Goal: Communication & Community: Share content

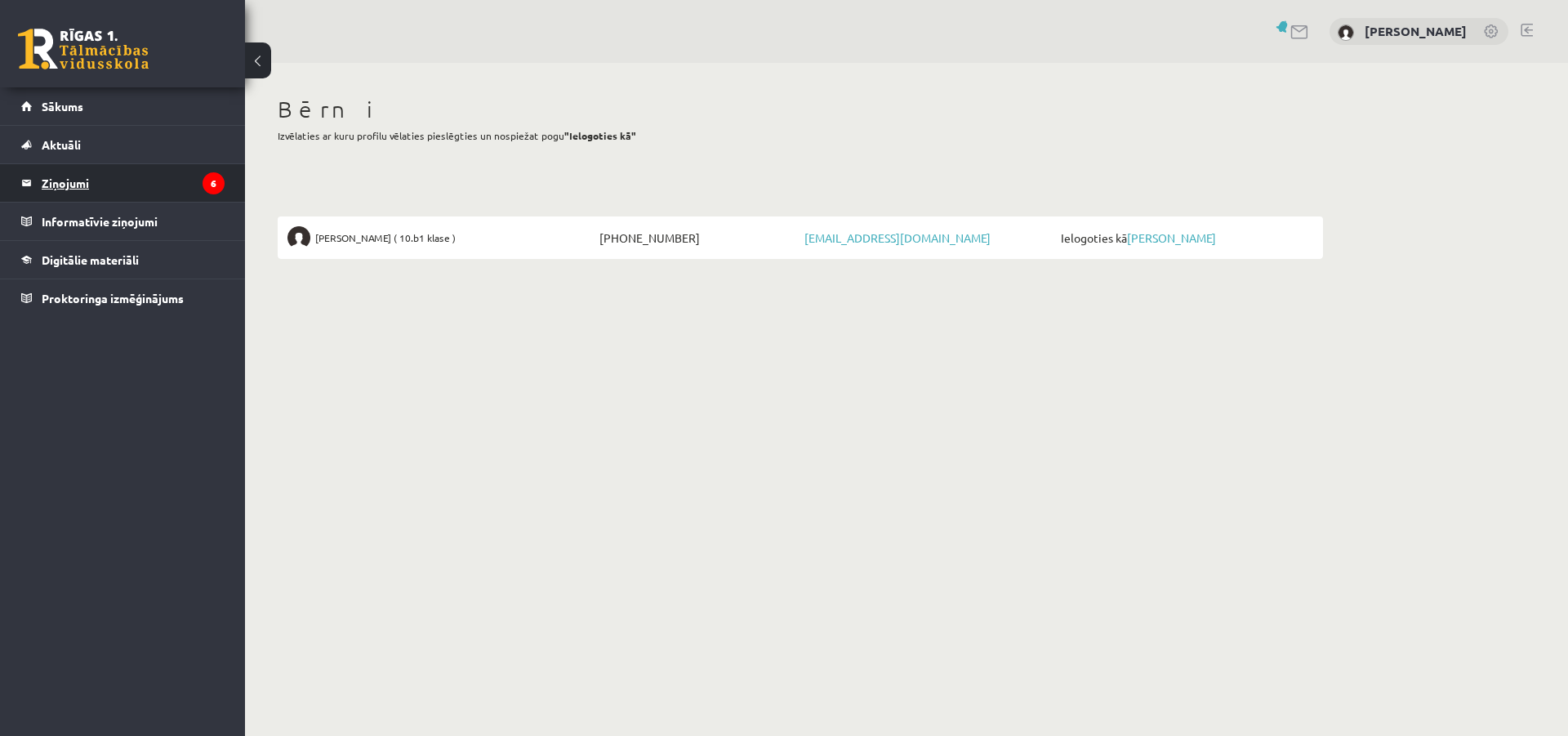
click at [75, 181] on legend "Ziņojumi 6" at bounding box center [133, 183] width 183 height 37
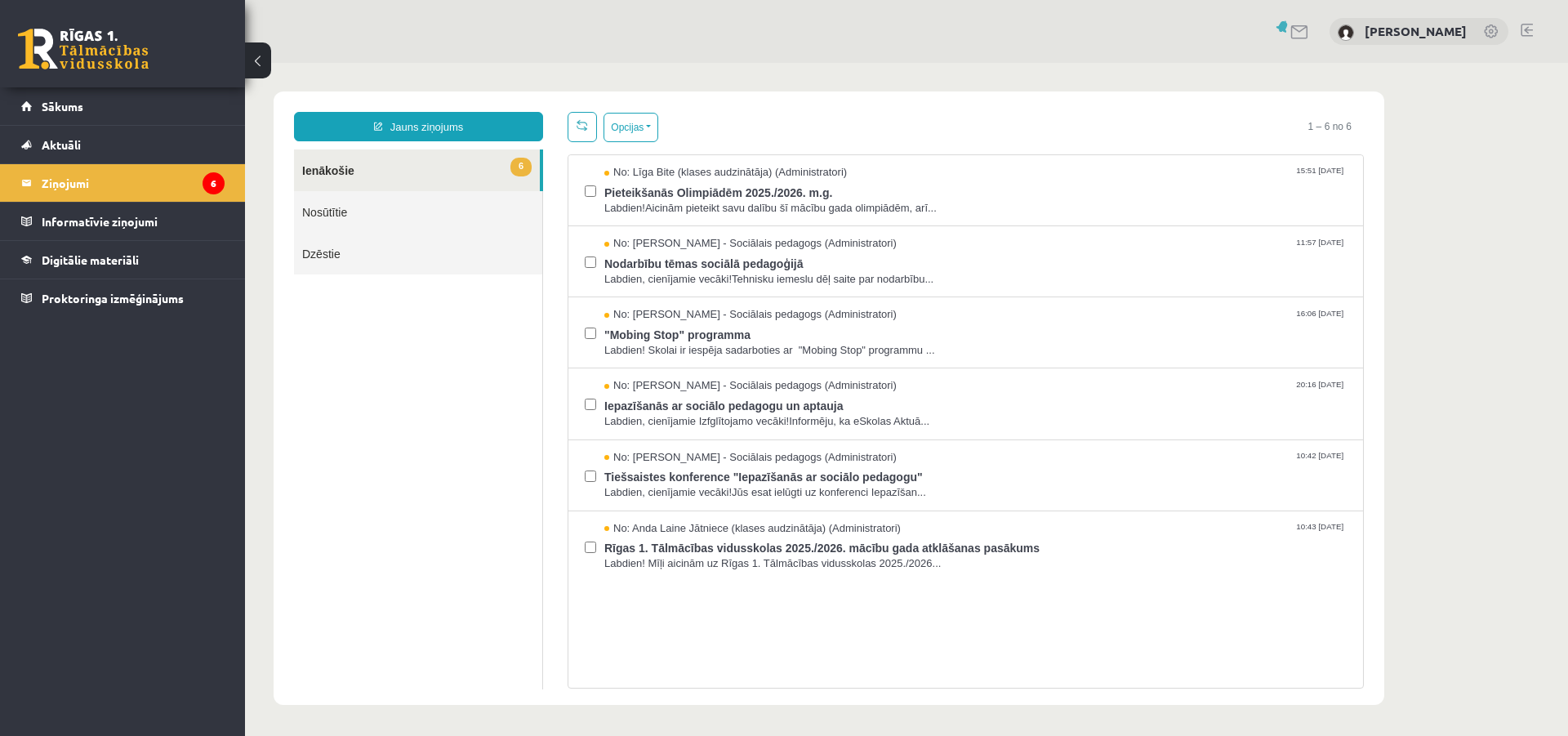
click at [337, 205] on link "Nosūtītie" at bounding box center [418, 212] width 248 height 42
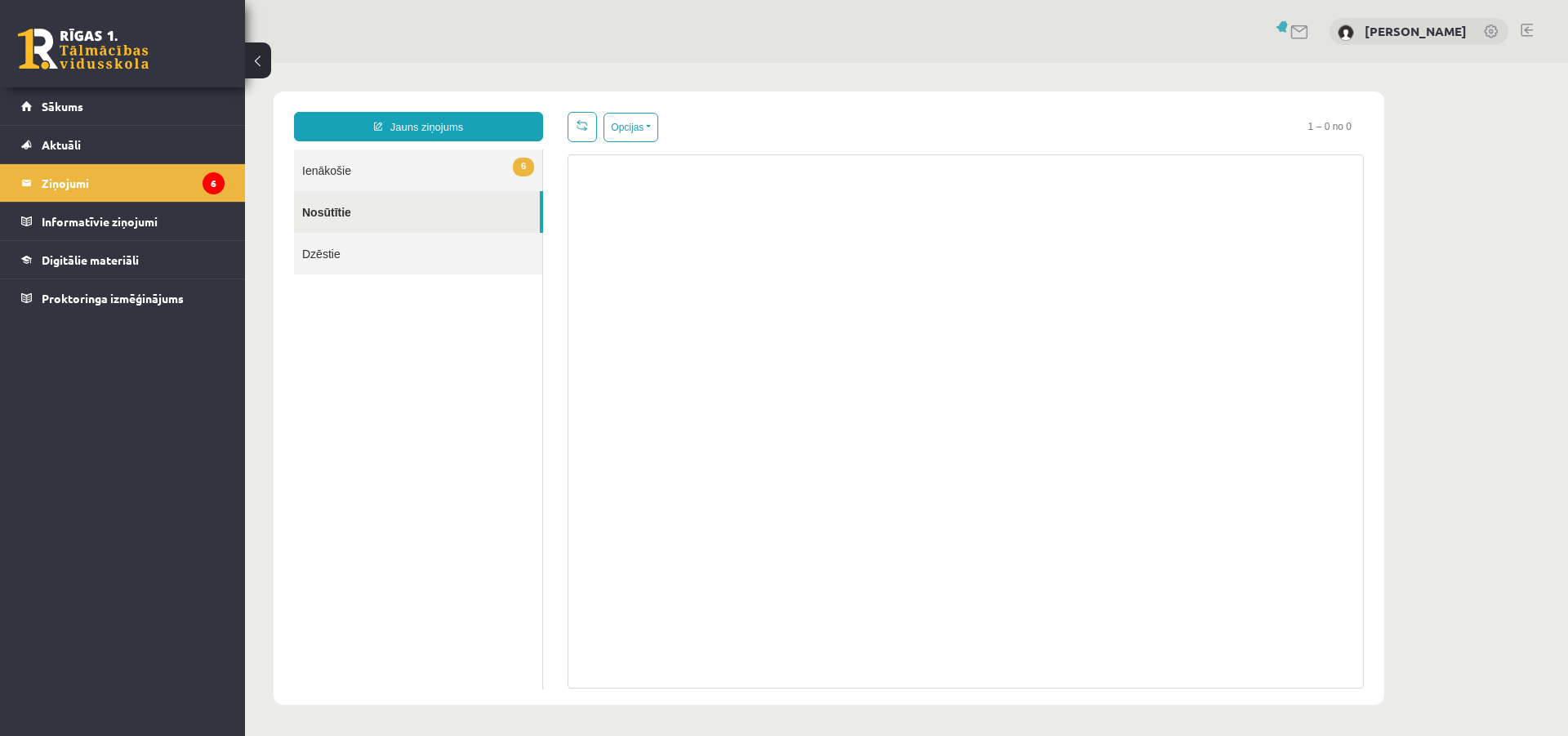
click at [335, 167] on link "6 Ienākošie" at bounding box center [418, 170] width 248 height 42
click at [443, 116] on link "Jauns ziņojums" at bounding box center [418, 127] width 249 height 30
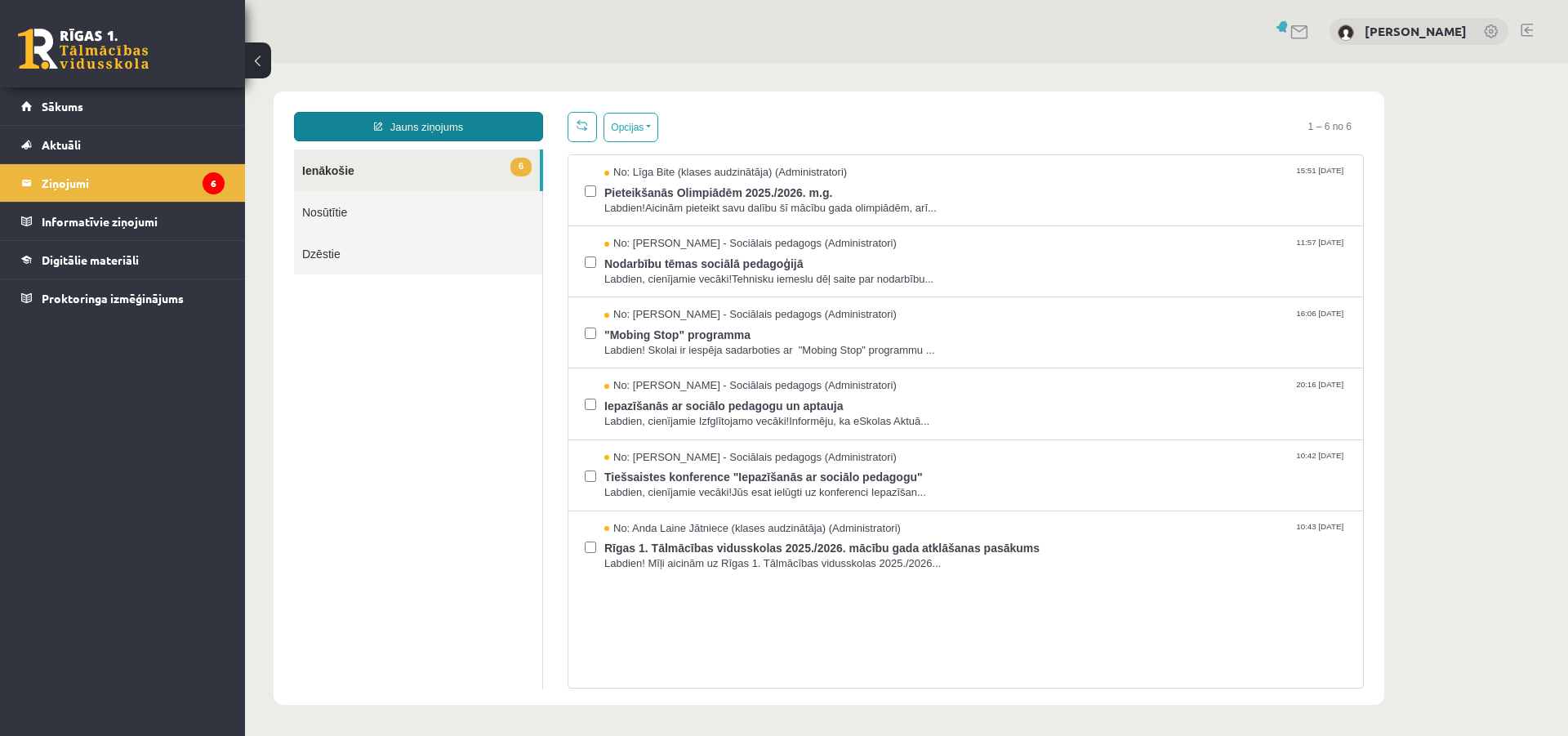
click at [444, 116] on link "Jauns ziņojums" at bounding box center [418, 127] width 249 height 30
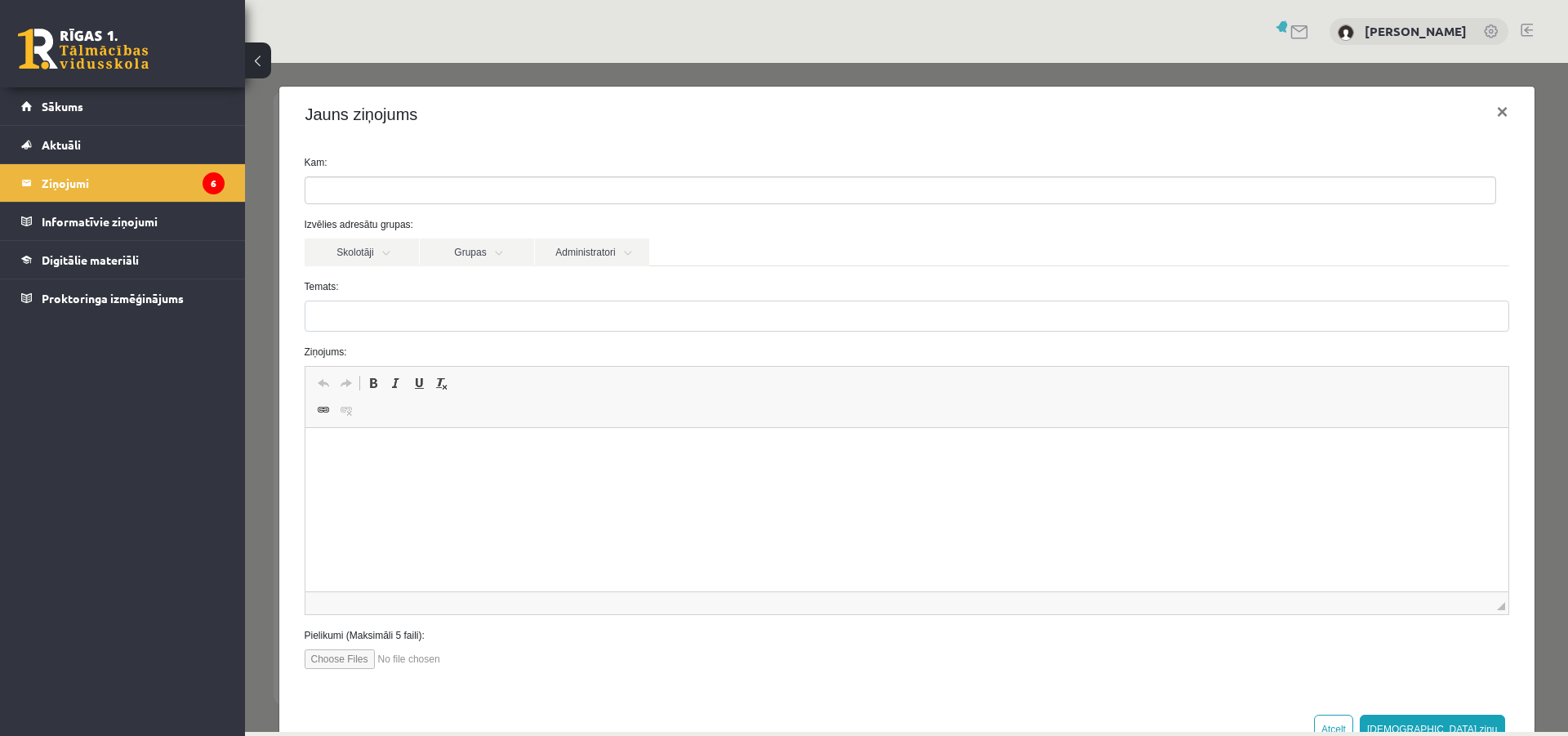
click at [433, 188] on ul at bounding box center [900, 190] width 1190 height 26
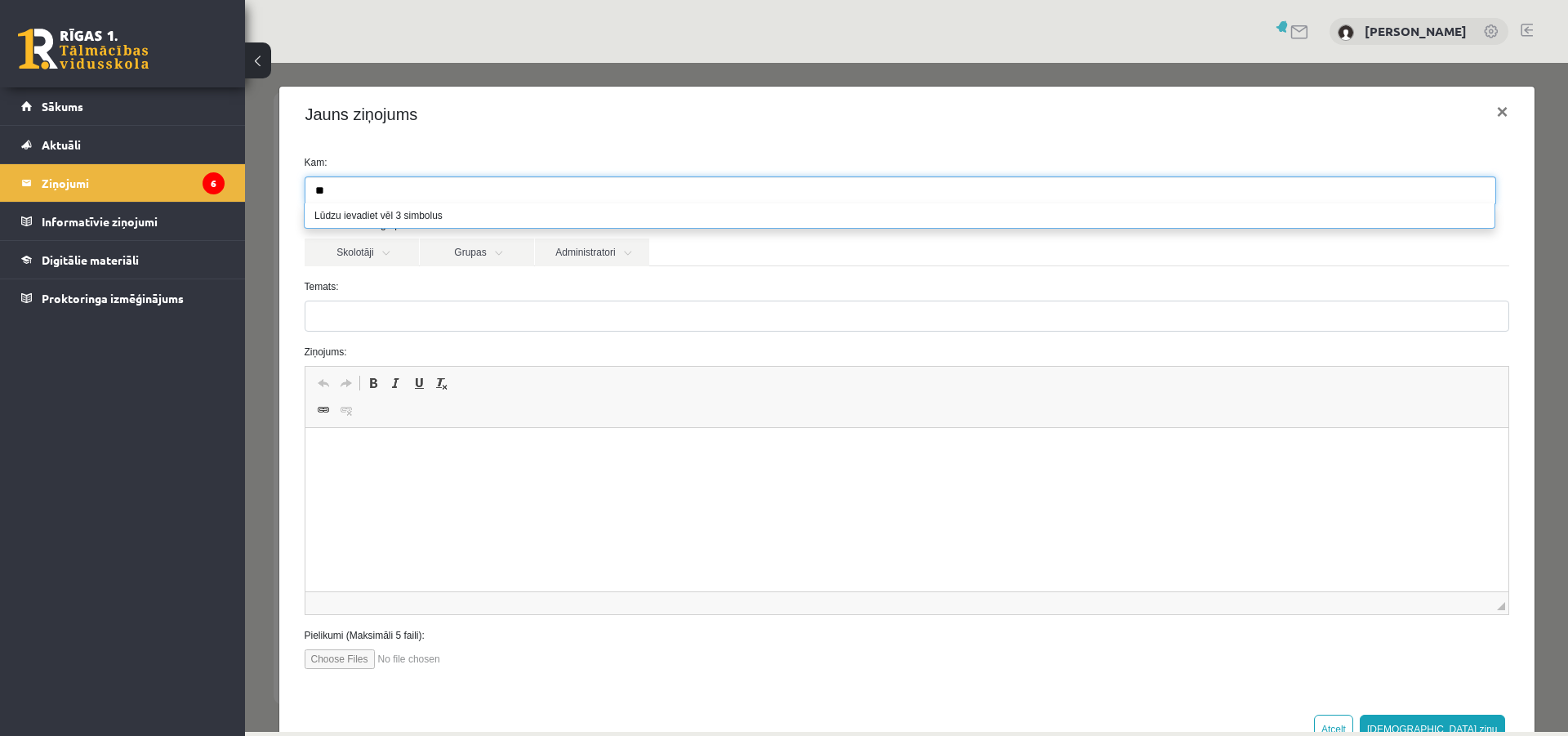
type input "*"
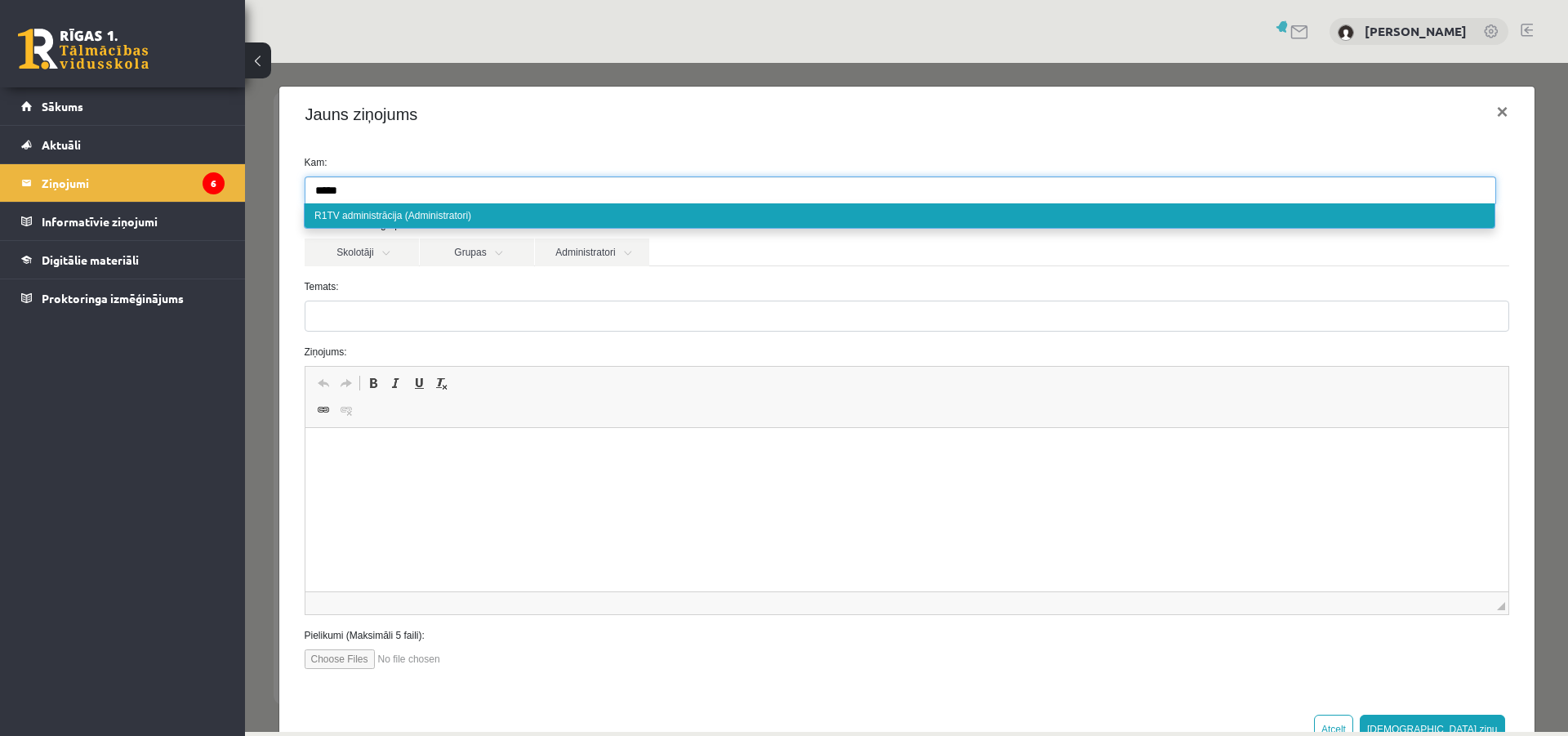
type input "*****"
select select "*****"
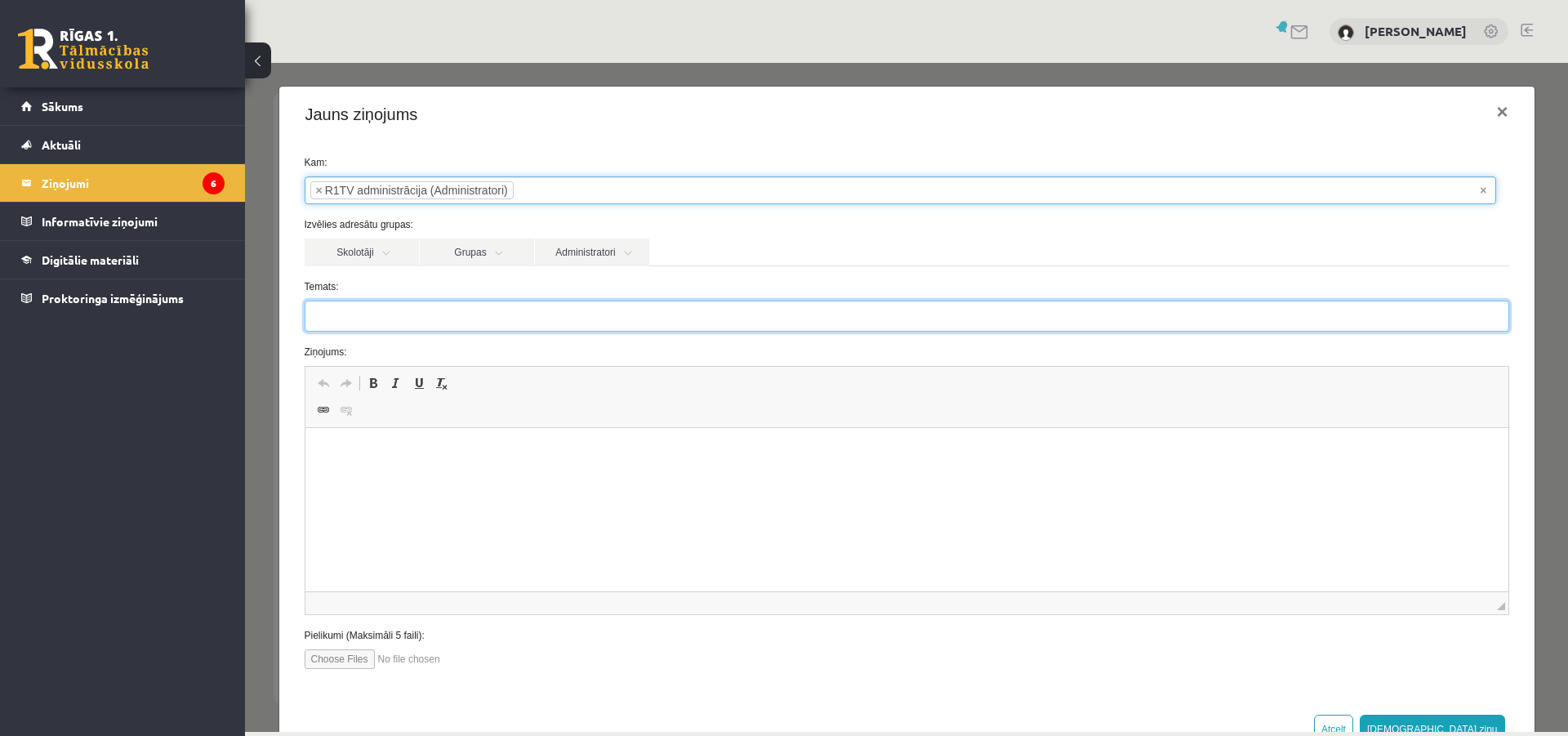
click at [403, 312] on input "Temats:" at bounding box center [906, 316] width 1204 height 31
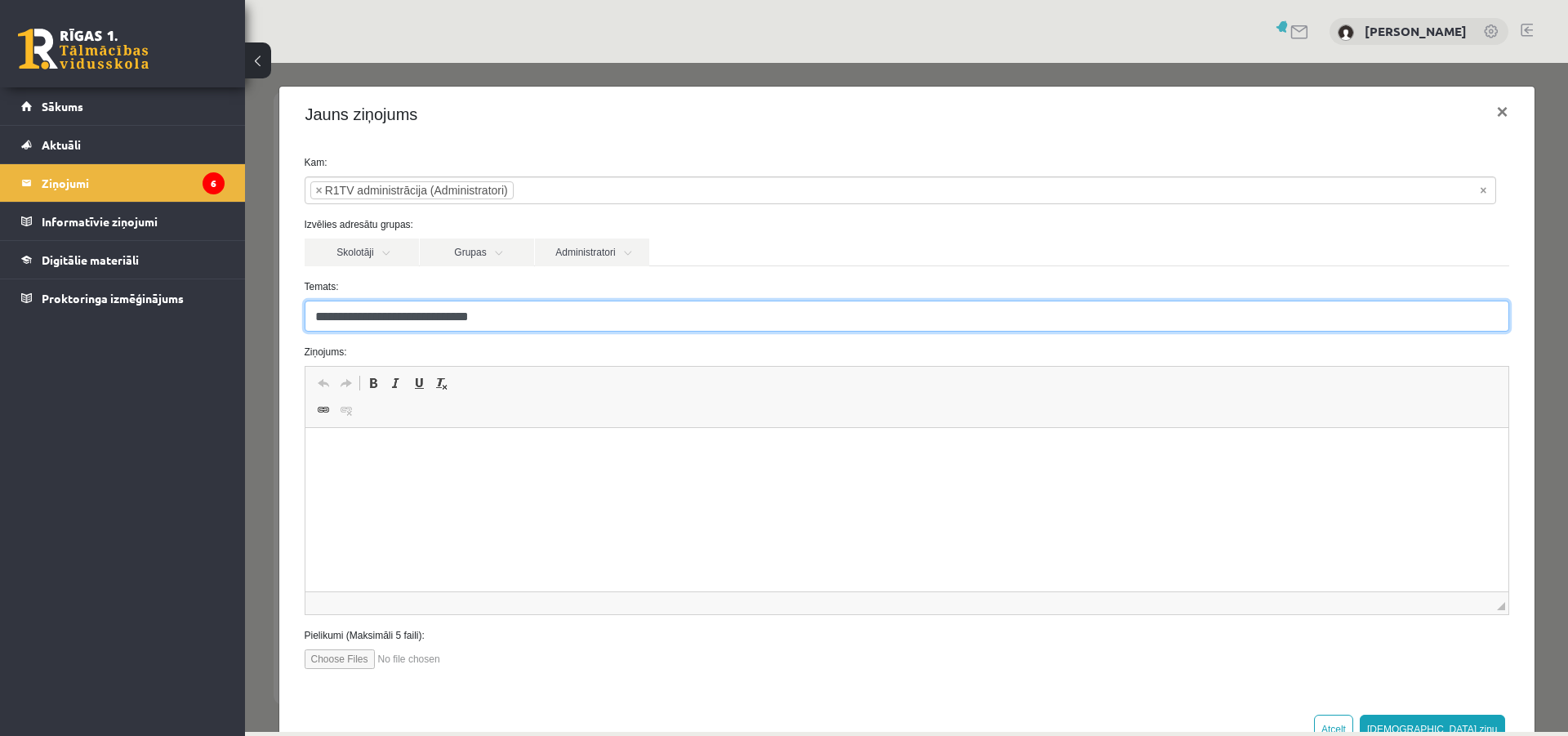
type input "**********"
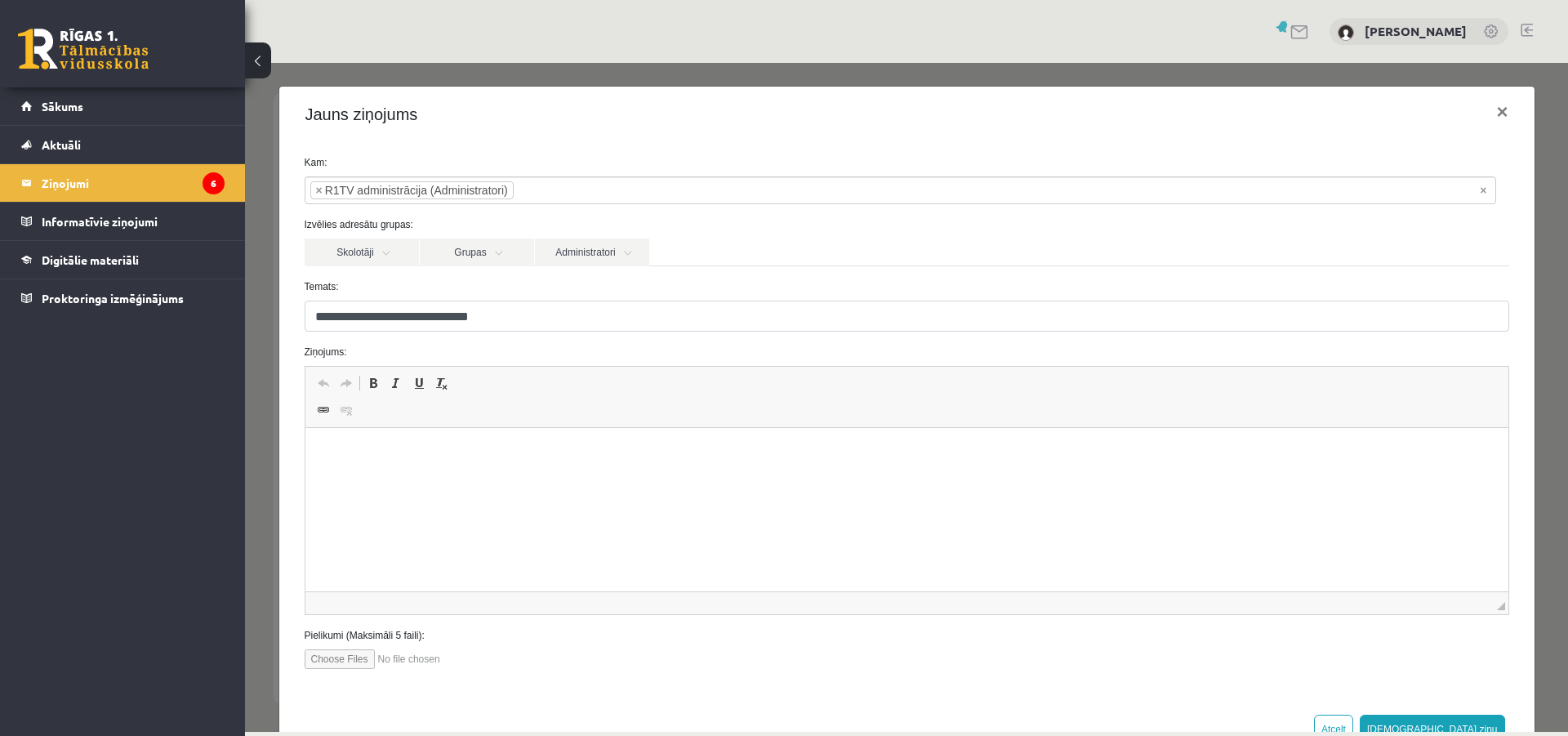
click at [455, 457] on p "Editor, wiswyg-editor-47434017787860-1760101661-206" at bounding box center [906, 453] width 1170 height 17
click at [431, 444] on html "********" at bounding box center [905, 509] width 1203 height 163
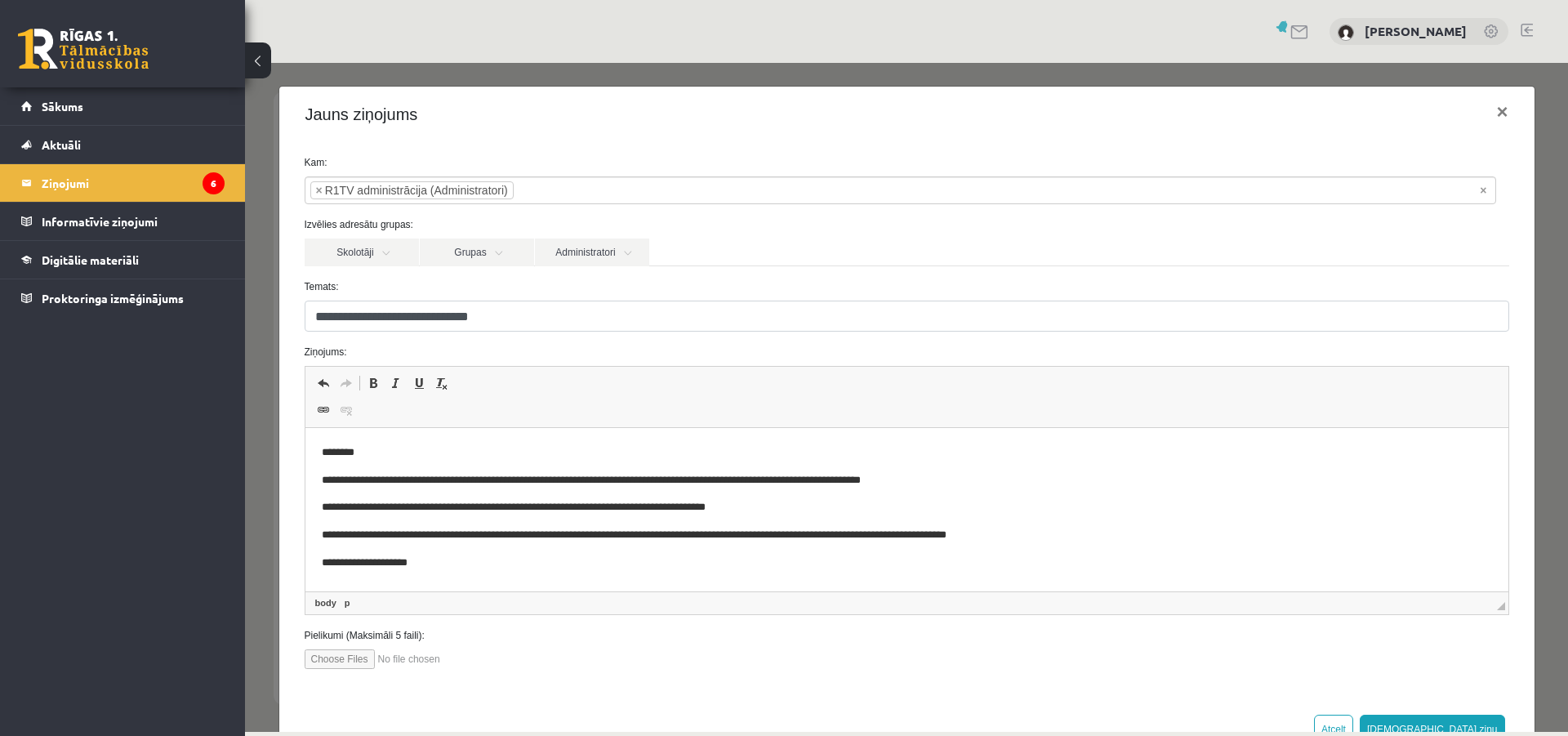
scroll to position [6, 0]
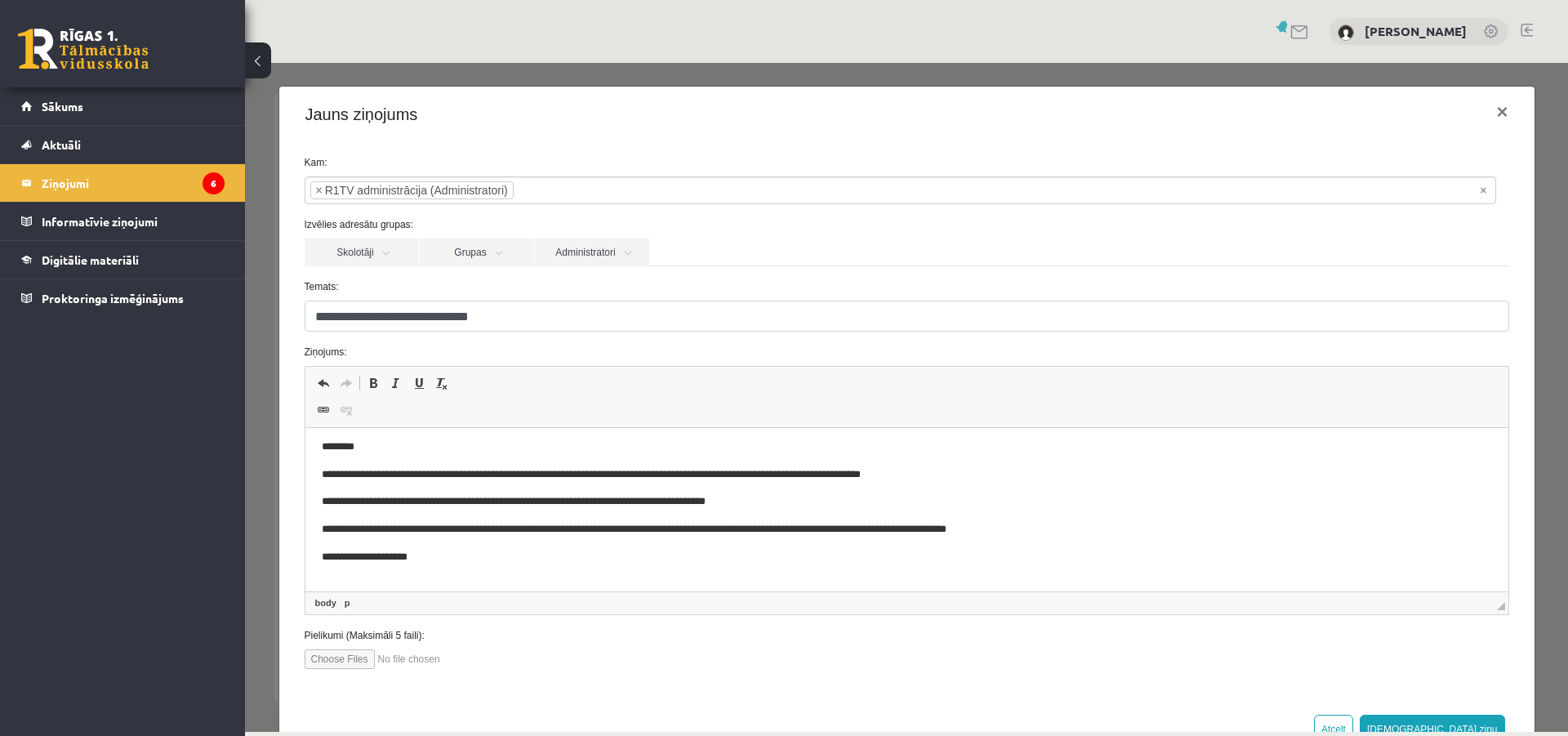
click at [323, 655] on input "file" at bounding box center [397, 659] width 185 height 20
click at [112, 388] on div "0 Dāvanas 0 mP 0 xp Inna Gabrene Sākums Aktuāli Kā mācīties eSKOLĀ Kontakti Nor…" at bounding box center [122, 368] width 245 height 736
click at [132, 493] on div "0 Dāvanas 0 mP 0 xp Inna Gabrene Sākums Aktuāli Kā mācīties eSKOLĀ Kontakti Nor…" at bounding box center [122, 368] width 245 height 736
click at [748, 670] on div "**********" at bounding box center [907, 418] width 1255 height 552
click at [334, 651] on input "file" at bounding box center [397, 659] width 185 height 20
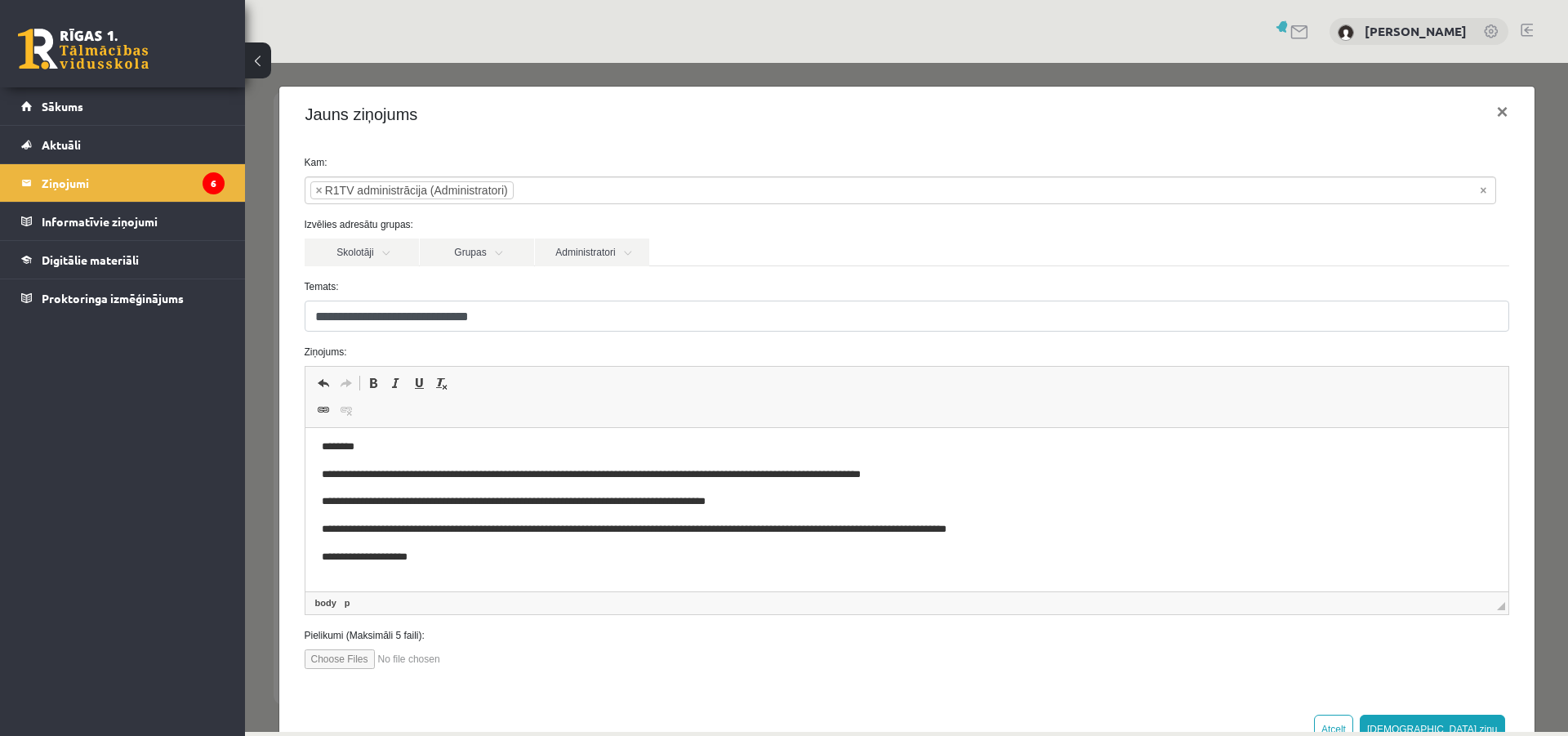
type input "**********"
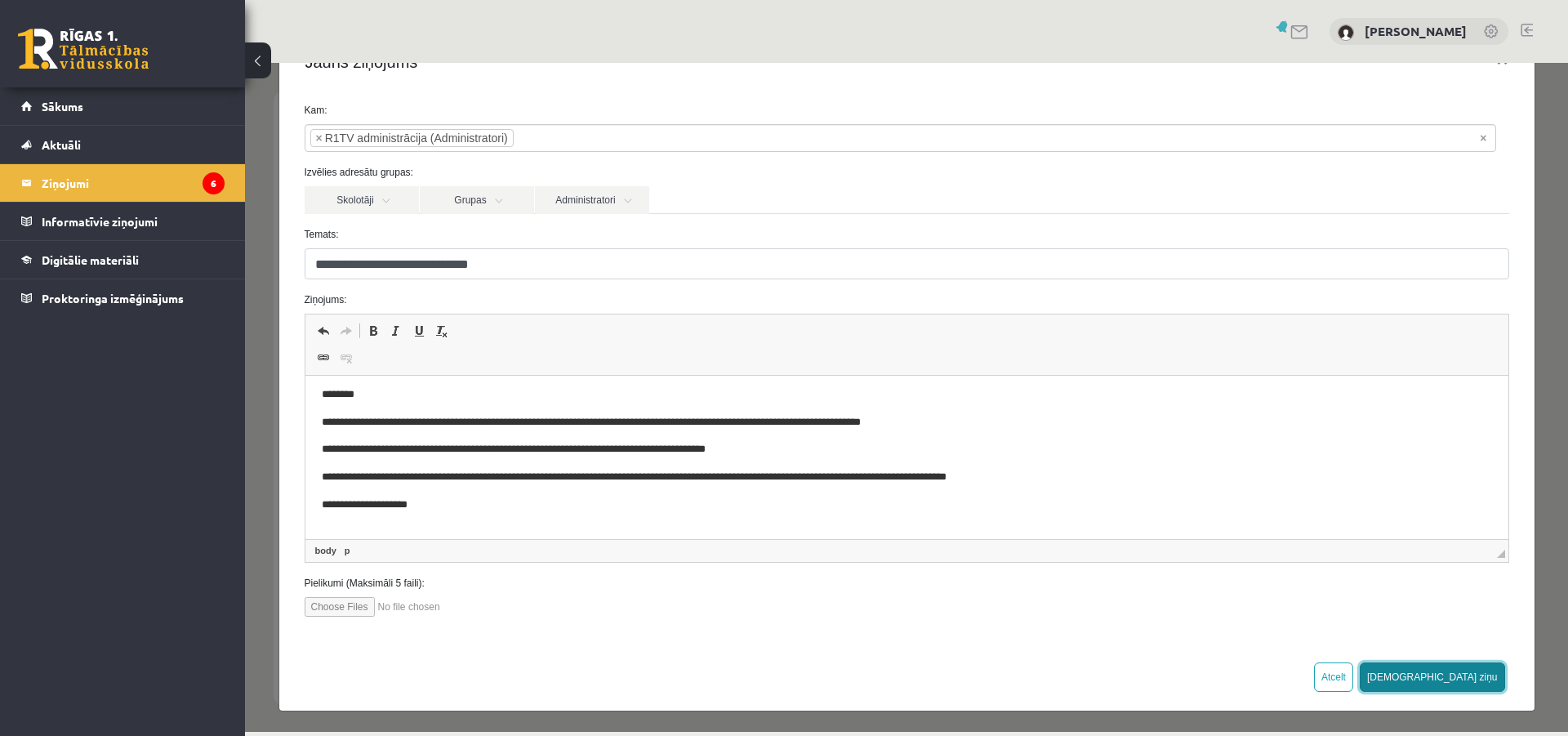
click at [1461, 672] on button "Sūtīt ziņu" at bounding box center [1432, 677] width 145 height 30
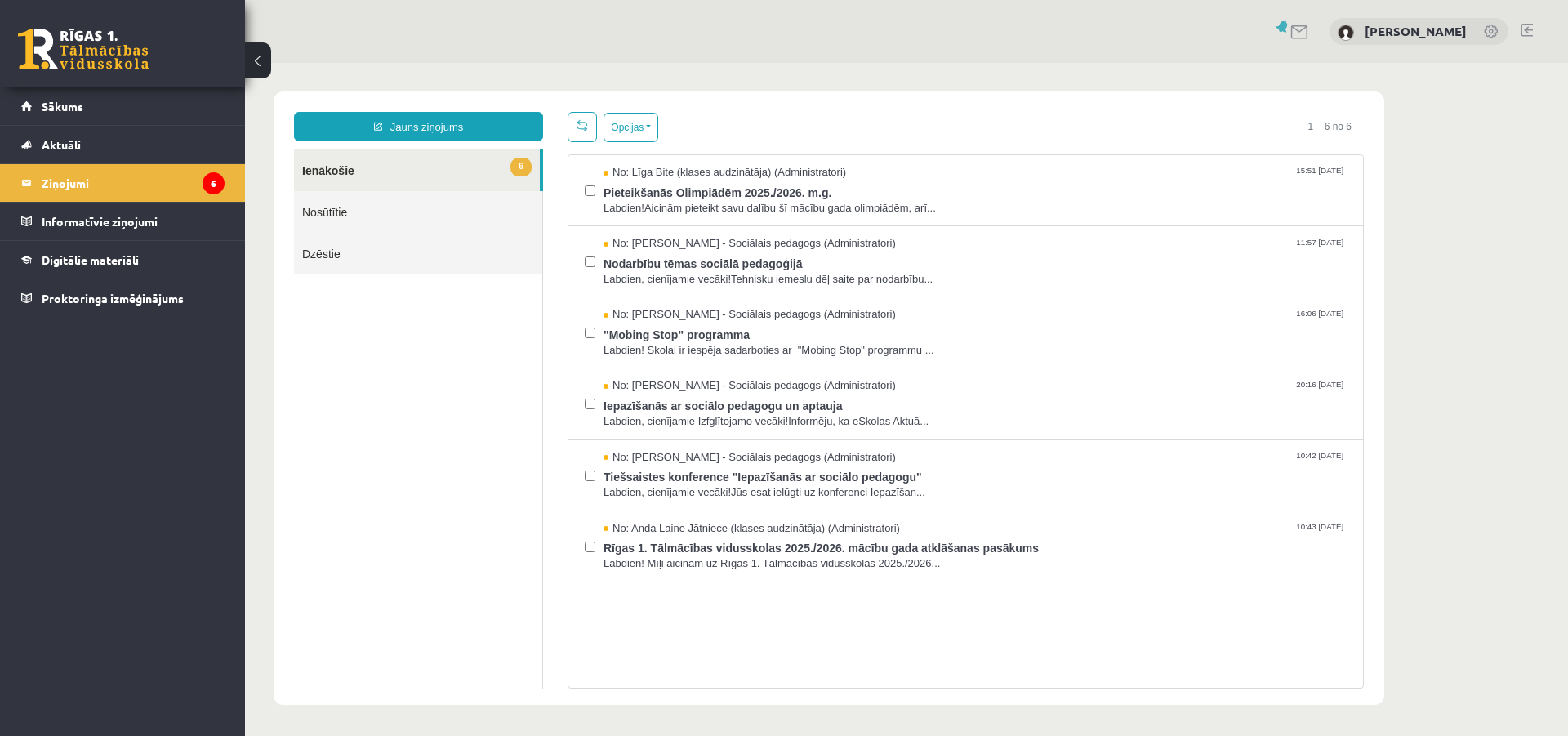
scroll to position [0, 0]
click at [322, 169] on link "6 Ienākošie" at bounding box center [416, 170] width 246 height 42
click at [331, 211] on link "Nosūtītie" at bounding box center [418, 212] width 248 height 42
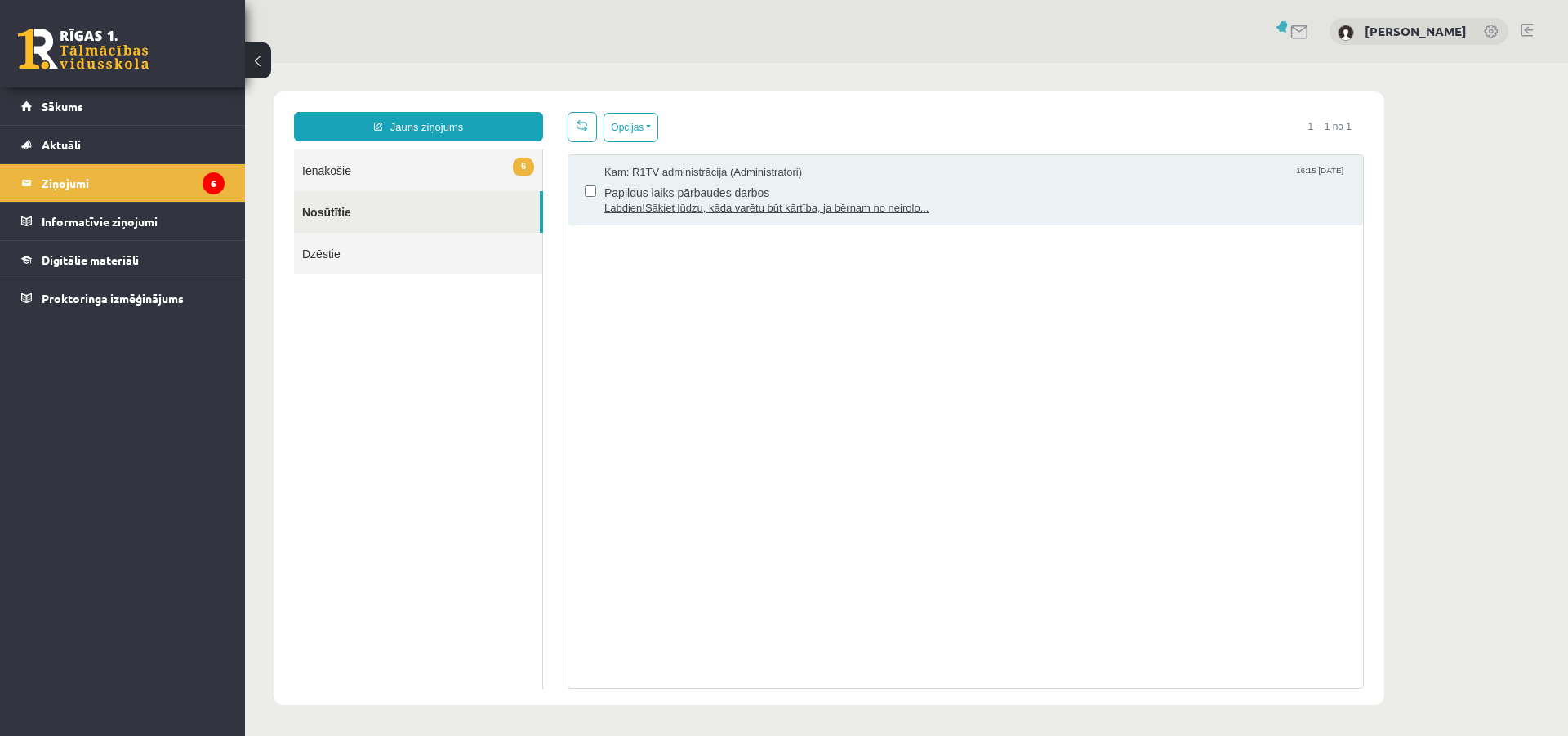
click at [732, 177] on span "Kam: R1TV administrācija (Administratori)" at bounding box center [703, 173] width 197 height 15
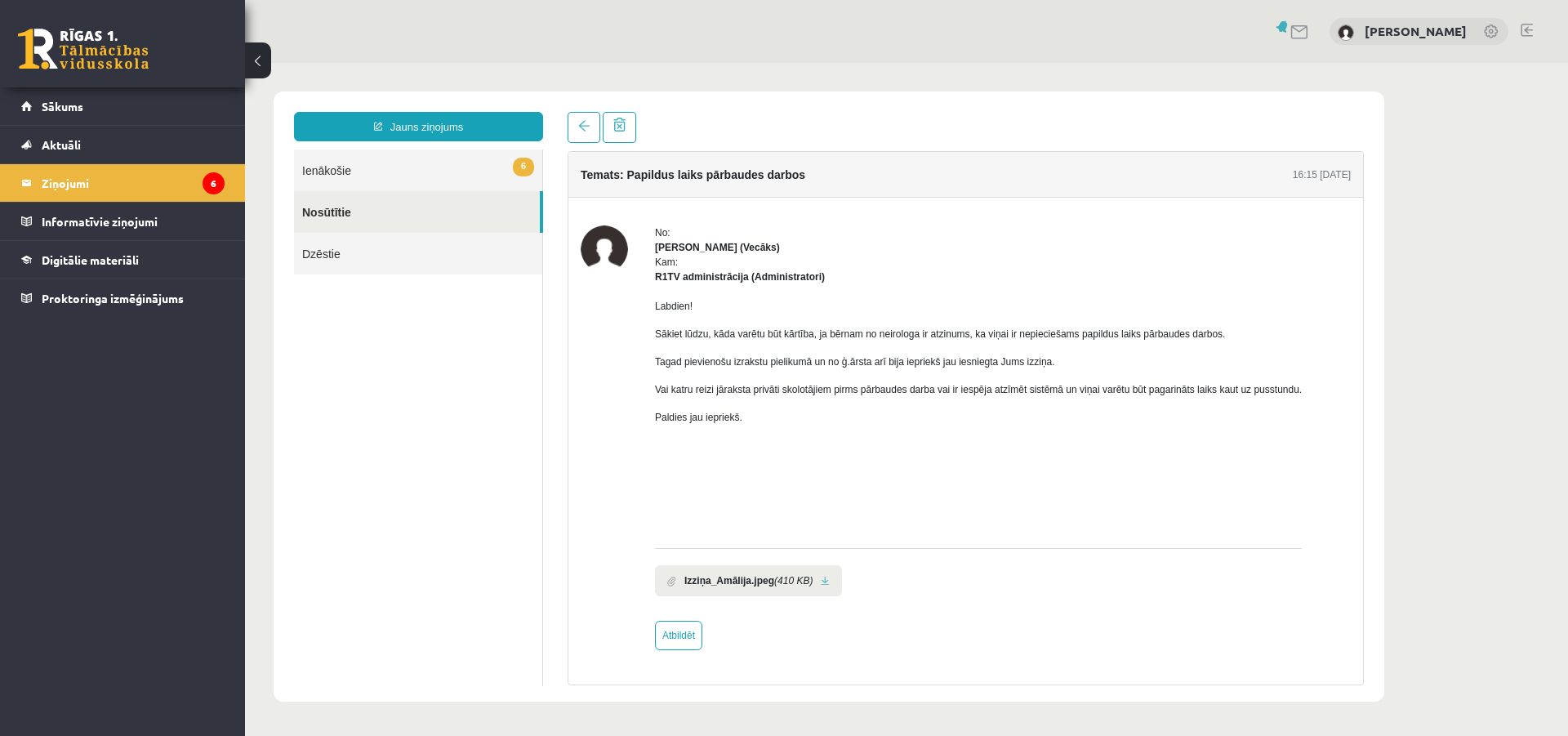
click at [330, 173] on link "6 Ienākošie" at bounding box center [418, 170] width 248 height 42
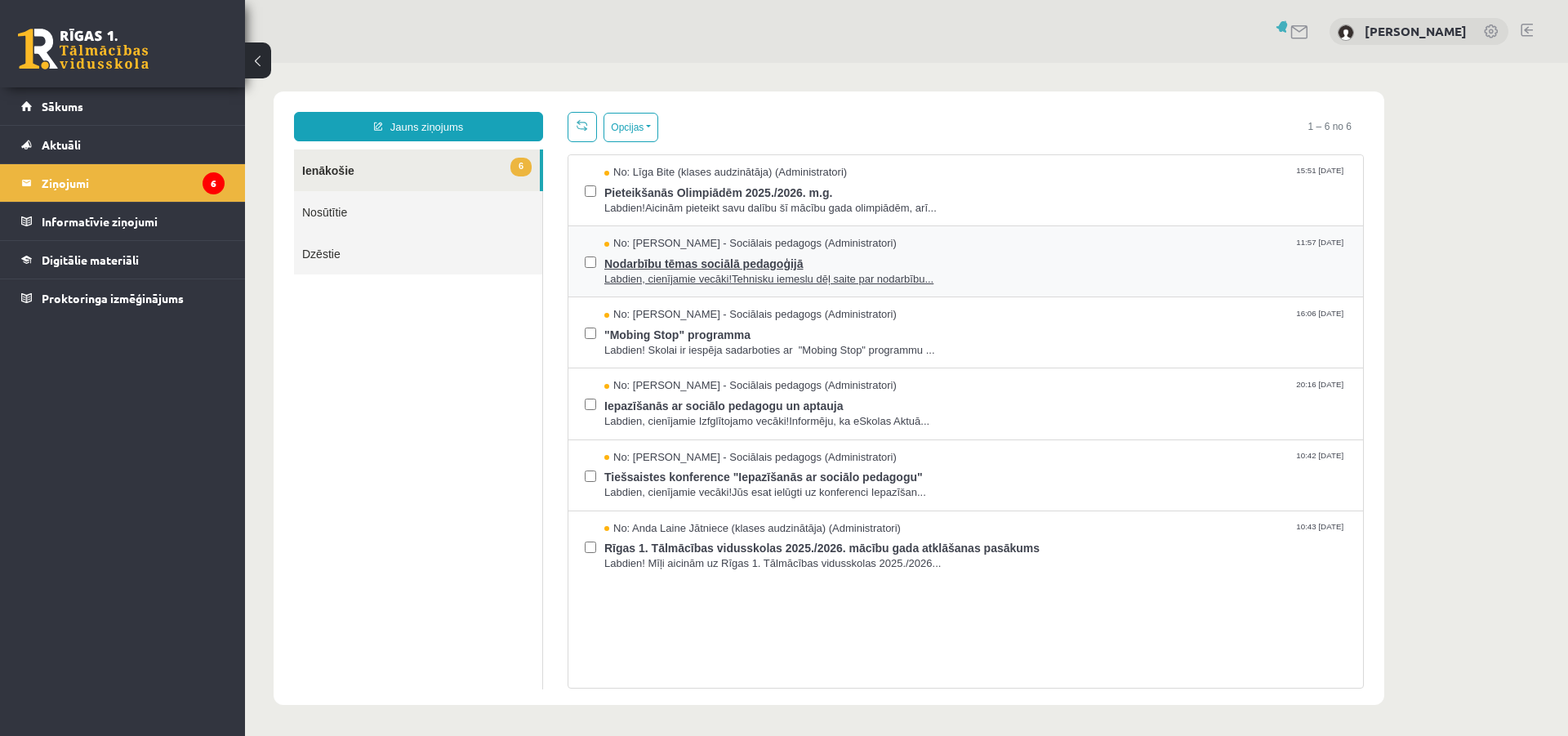
click at [728, 241] on span "No: Dagnija Gaubšteina - Sociālais pedagogs (Administratori)" at bounding box center [750, 244] width 292 height 15
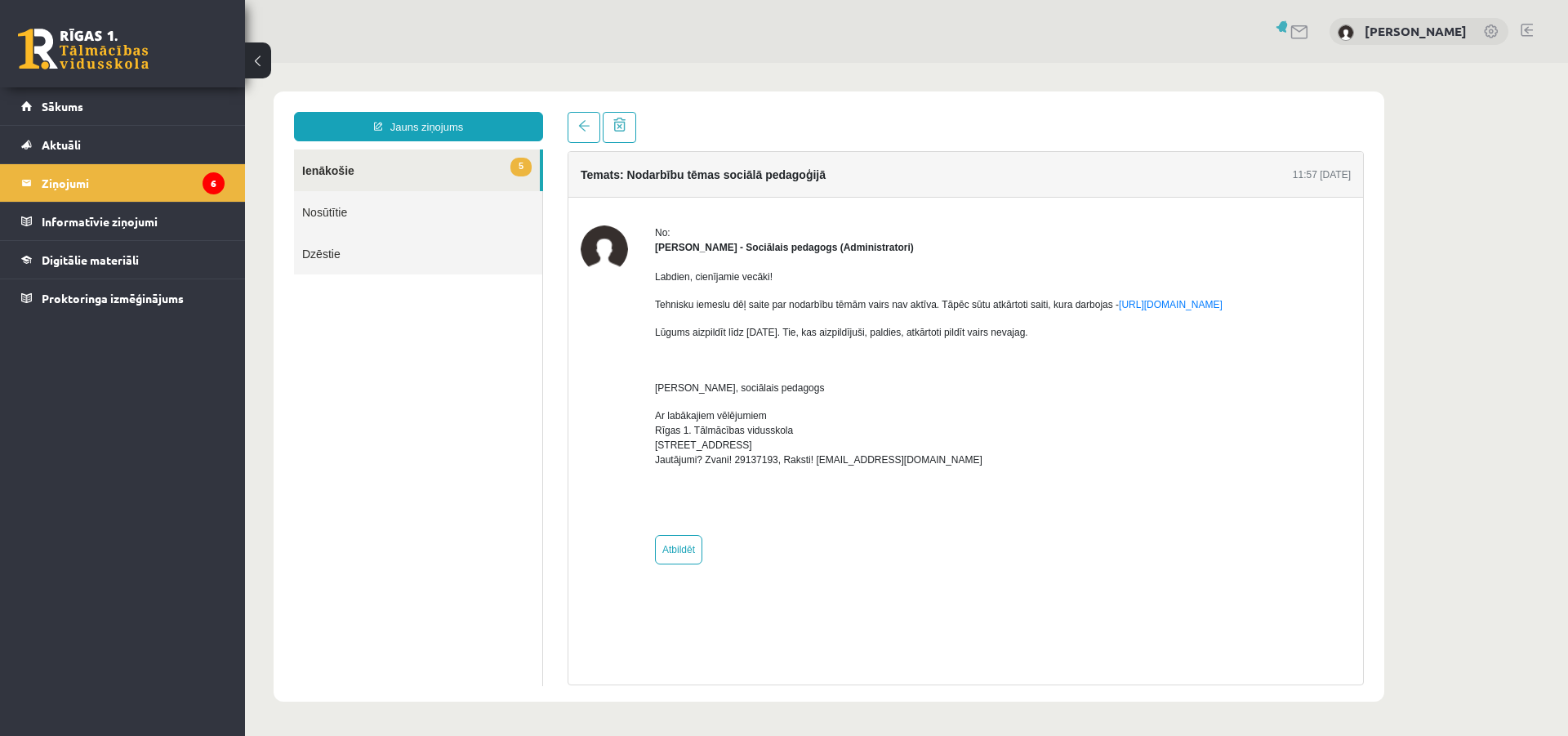
click at [339, 177] on link "5 Ienākošie" at bounding box center [416, 170] width 246 height 42
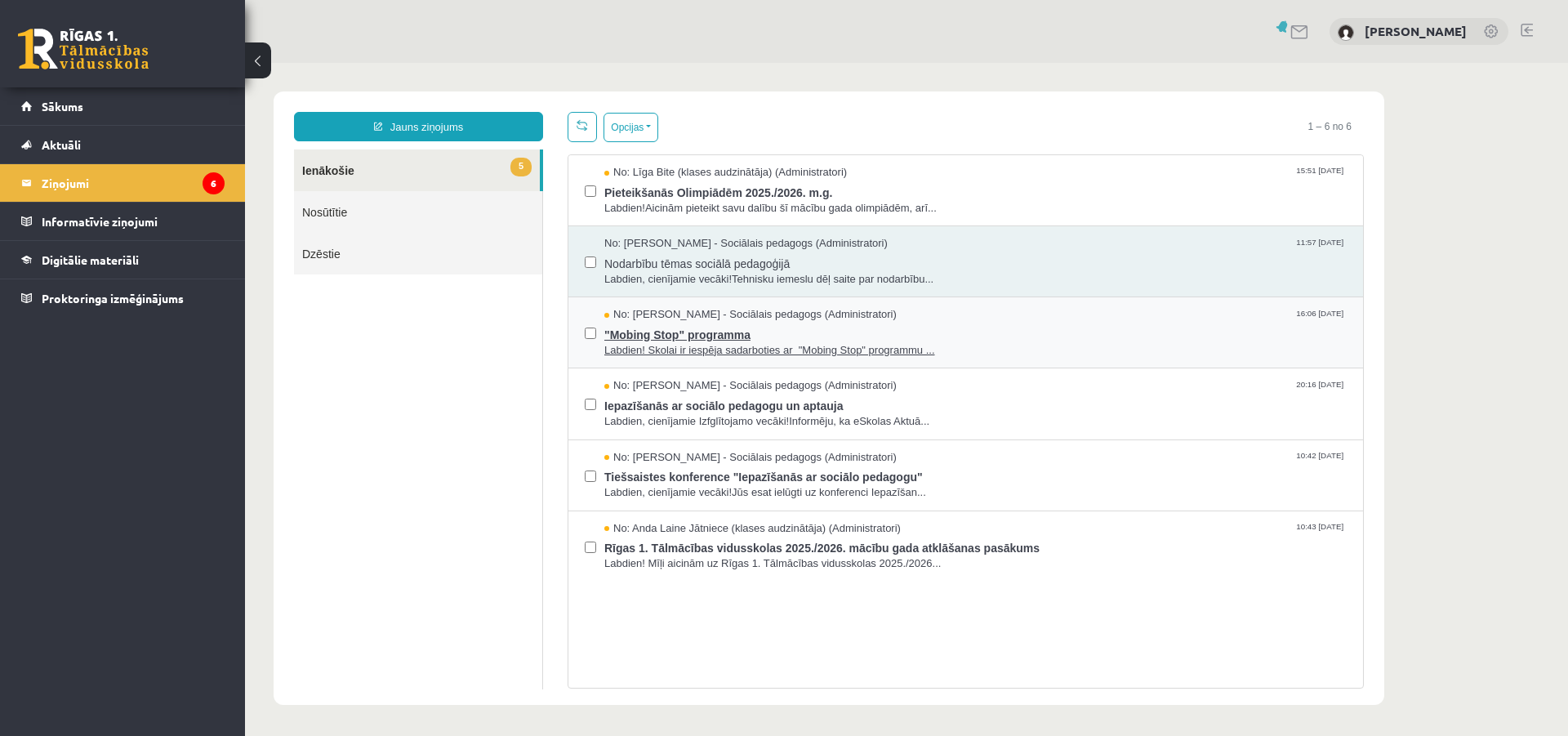
click at [773, 343] on span "Labdien! Skolai ir iespēja sadarboties ar "Mobing Stop" programmu ..." at bounding box center [975, 351] width 742 height 15
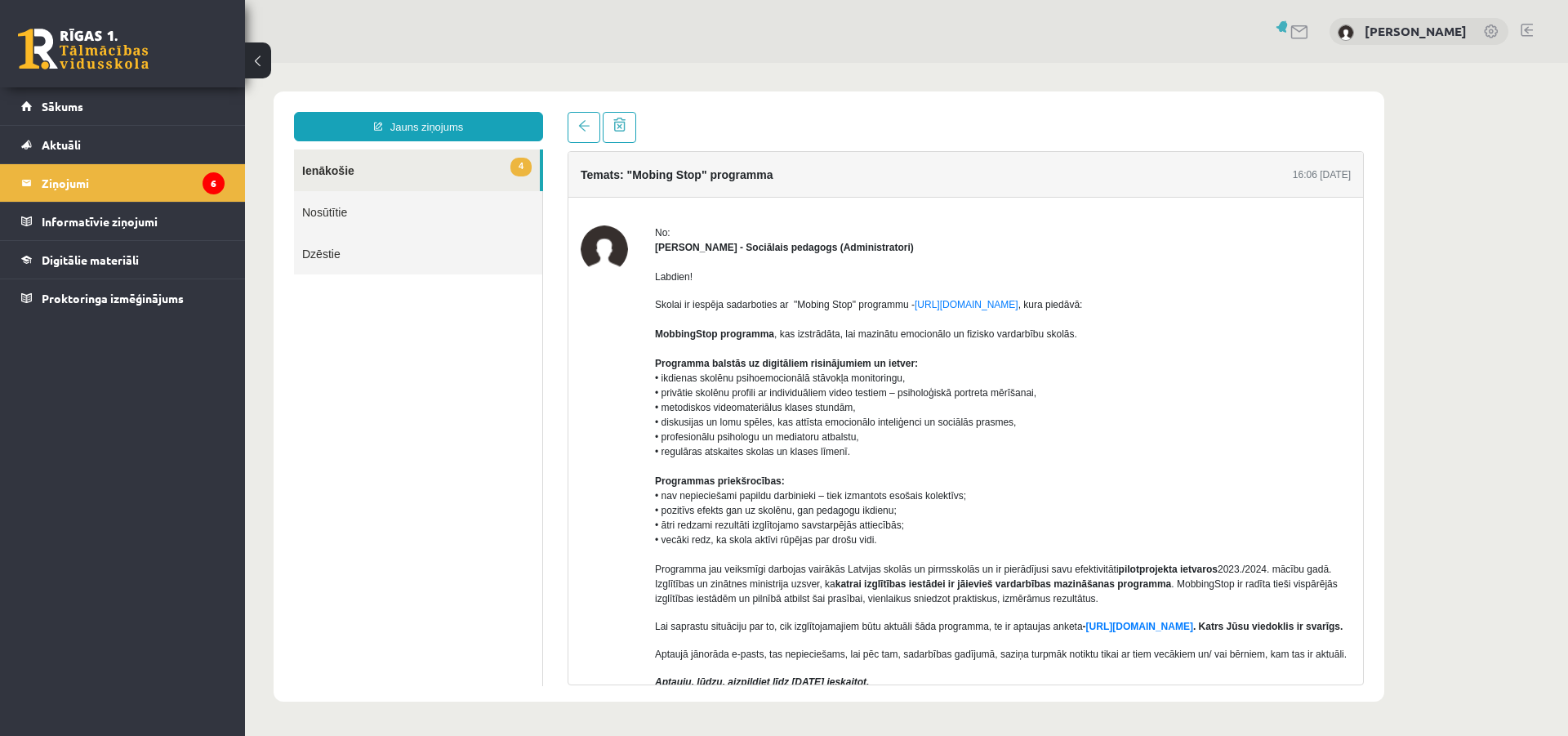
click at [329, 169] on link "4 Ienākošie" at bounding box center [416, 170] width 246 height 42
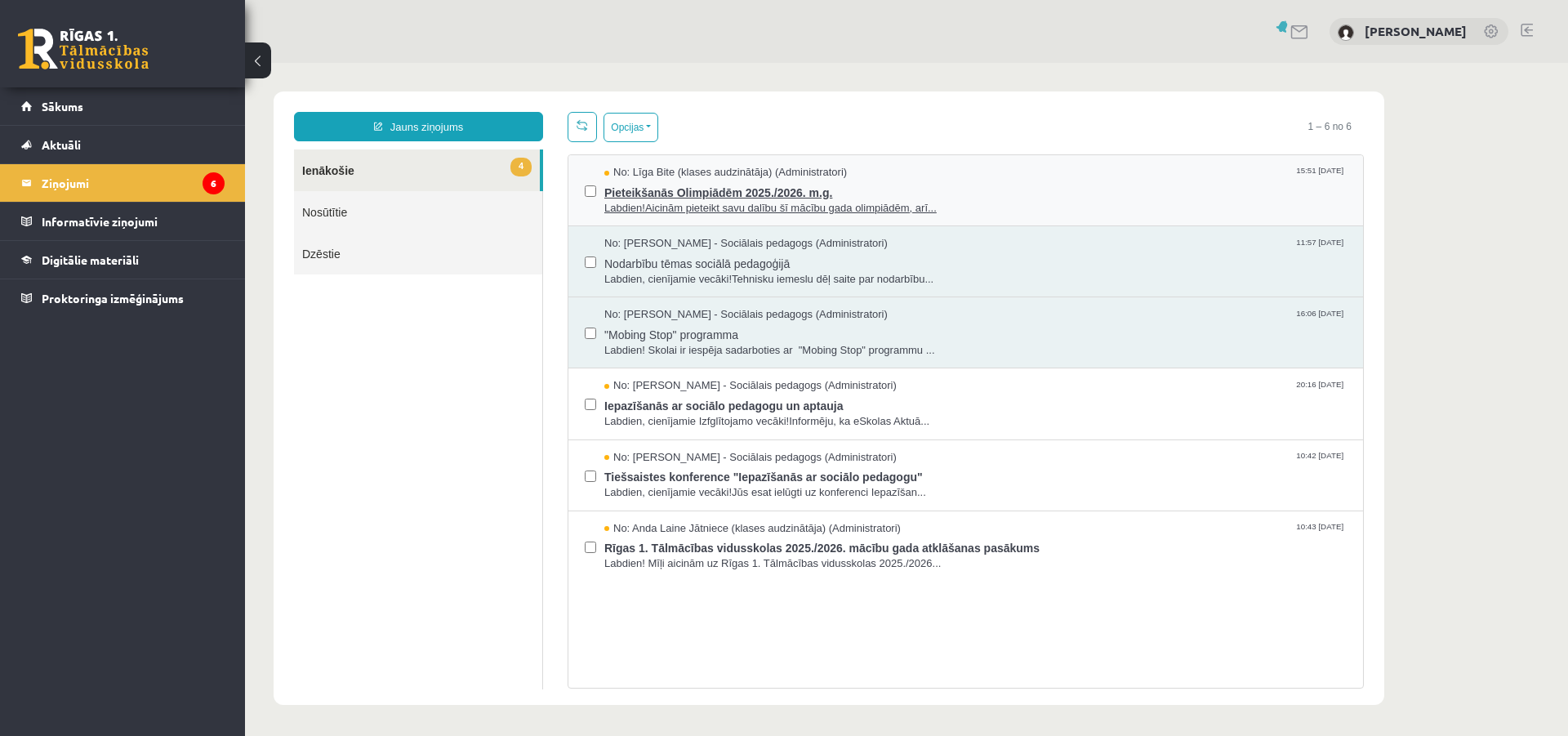
click at [805, 189] on span "Pieteikšanās Olimpiādēm 2025./2026. m.g." at bounding box center [975, 190] width 742 height 20
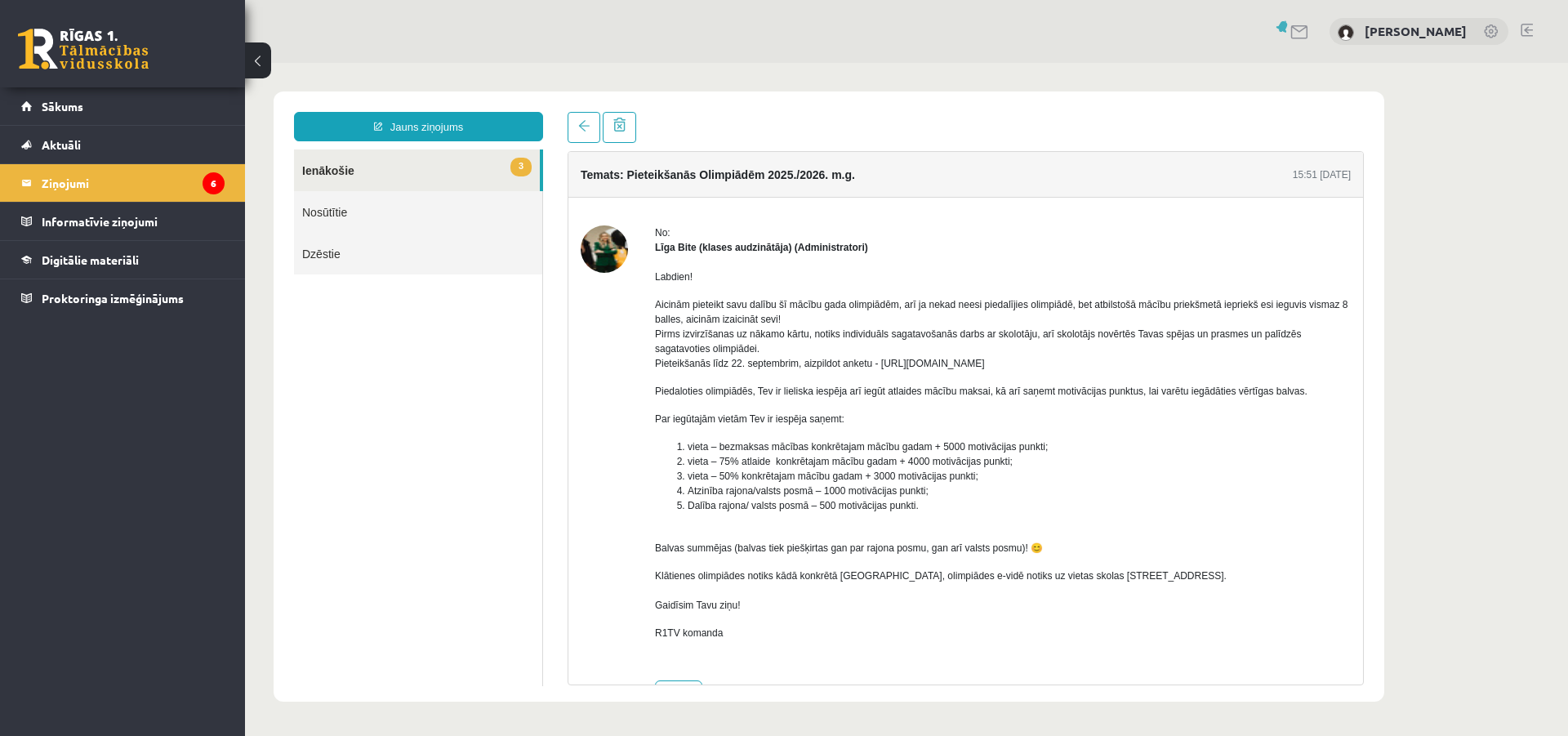
click at [337, 168] on link "3 Ienākošie" at bounding box center [416, 170] width 246 height 42
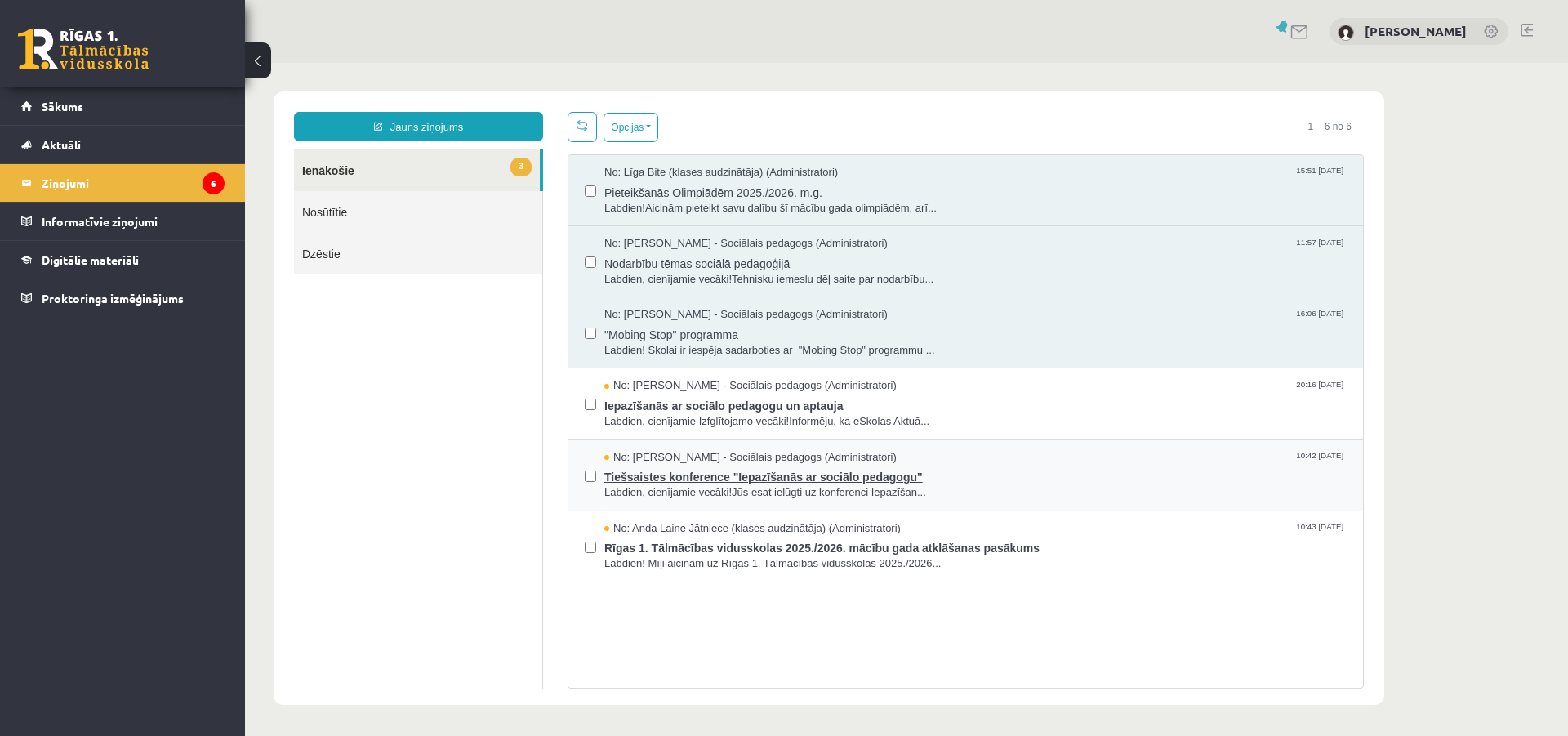
click at [783, 456] on span "No: Dagnija Gaubšteina - Sociālais pedagogs (Administratori)" at bounding box center [750, 457] width 292 height 15
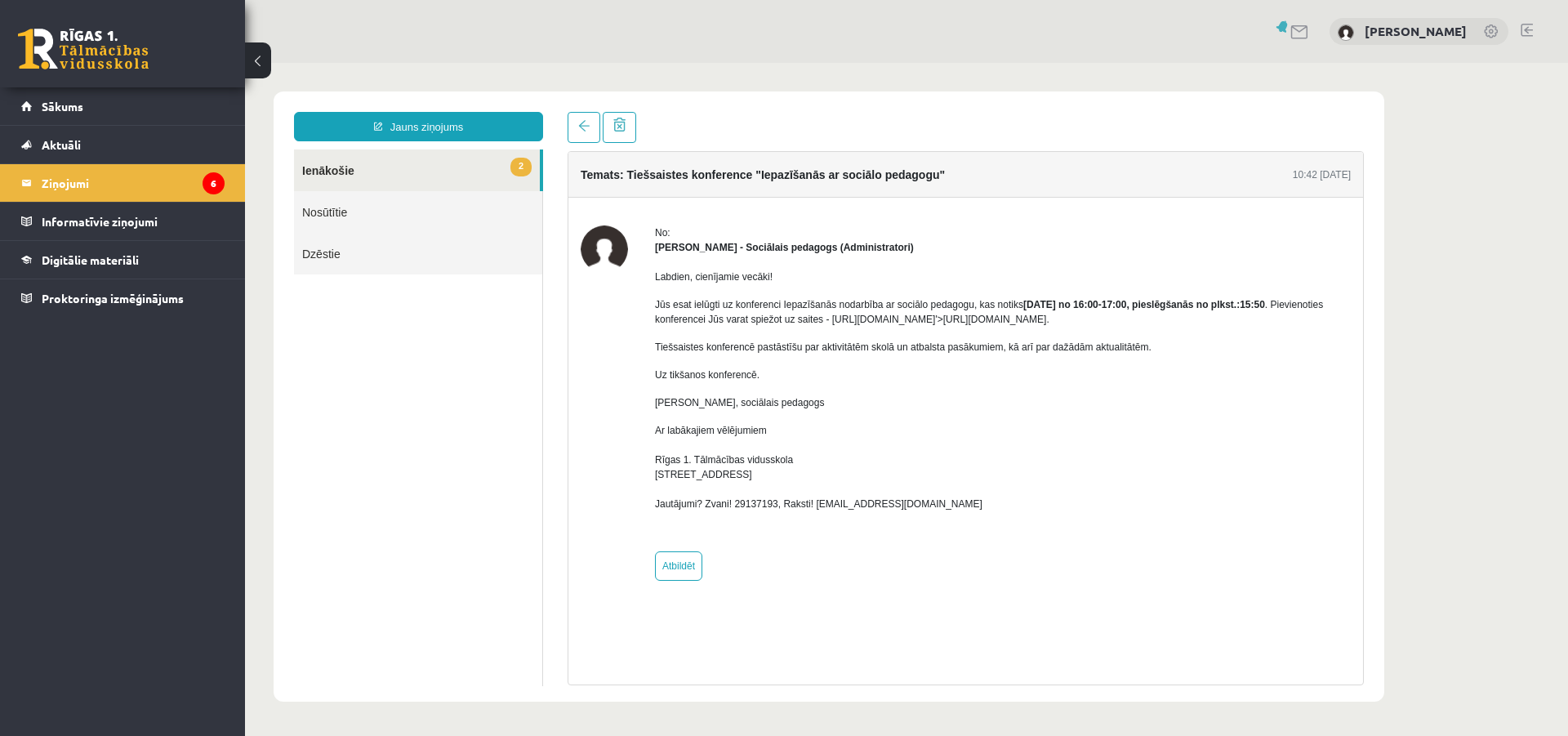
click at [344, 175] on link "2 Ienākošie" at bounding box center [416, 170] width 246 height 42
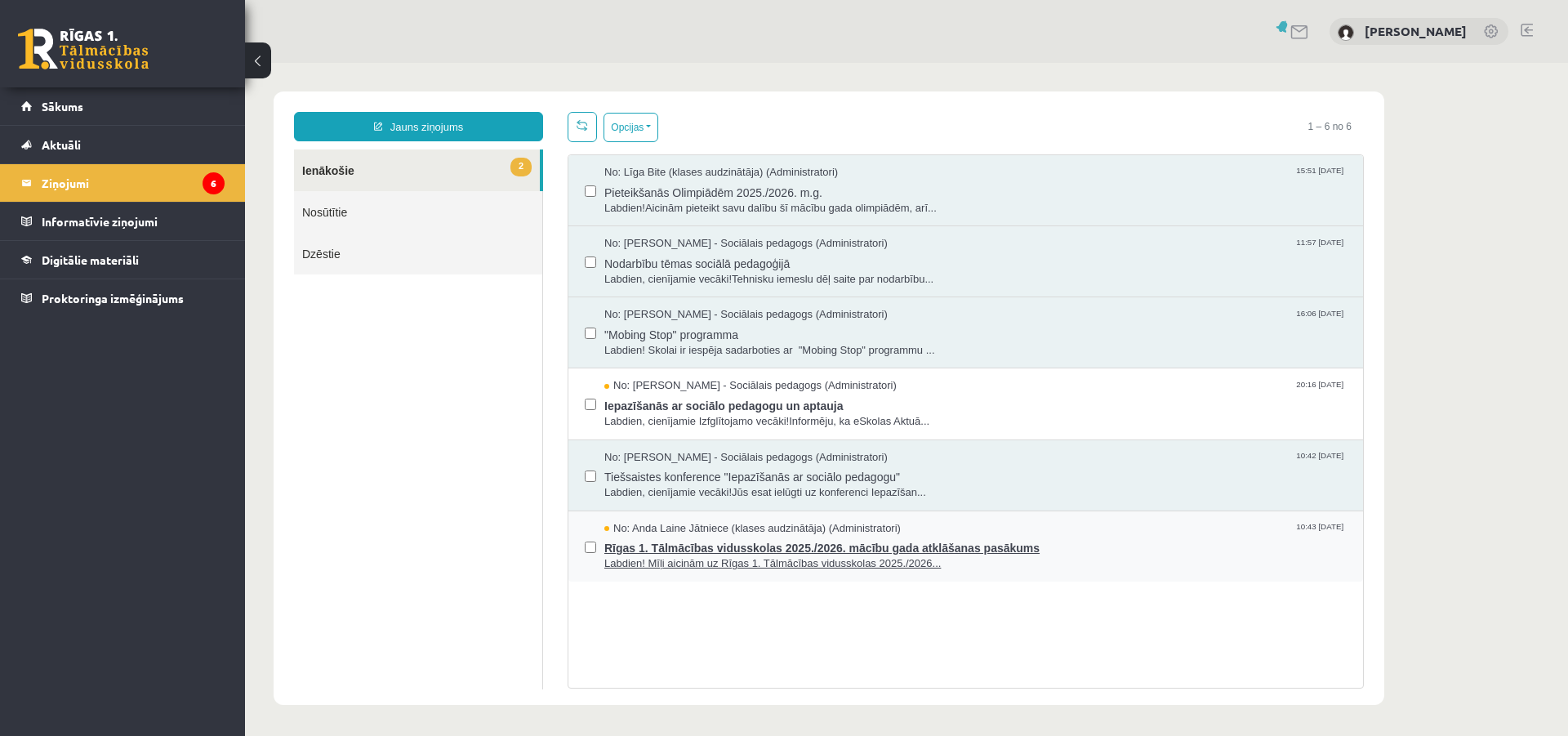
click at [785, 548] on span "Rīgas 1. Tālmācības vidusskolas 2025./2026. mācību gada atklāšanas pasākums" at bounding box center [975, 546] width 742 height 20
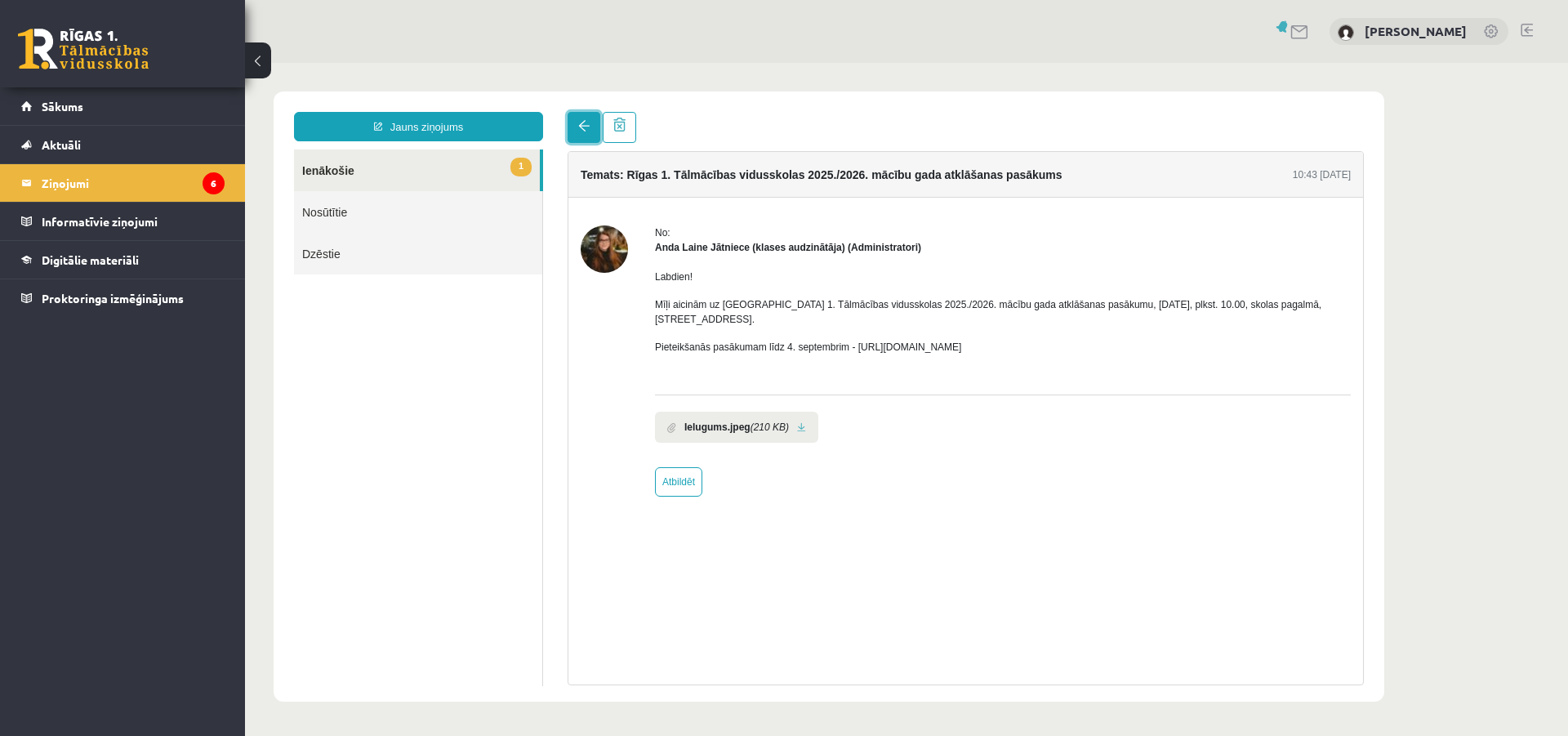
click at [578, 125] on span at bounding box center [583, 125] width 11 height 11
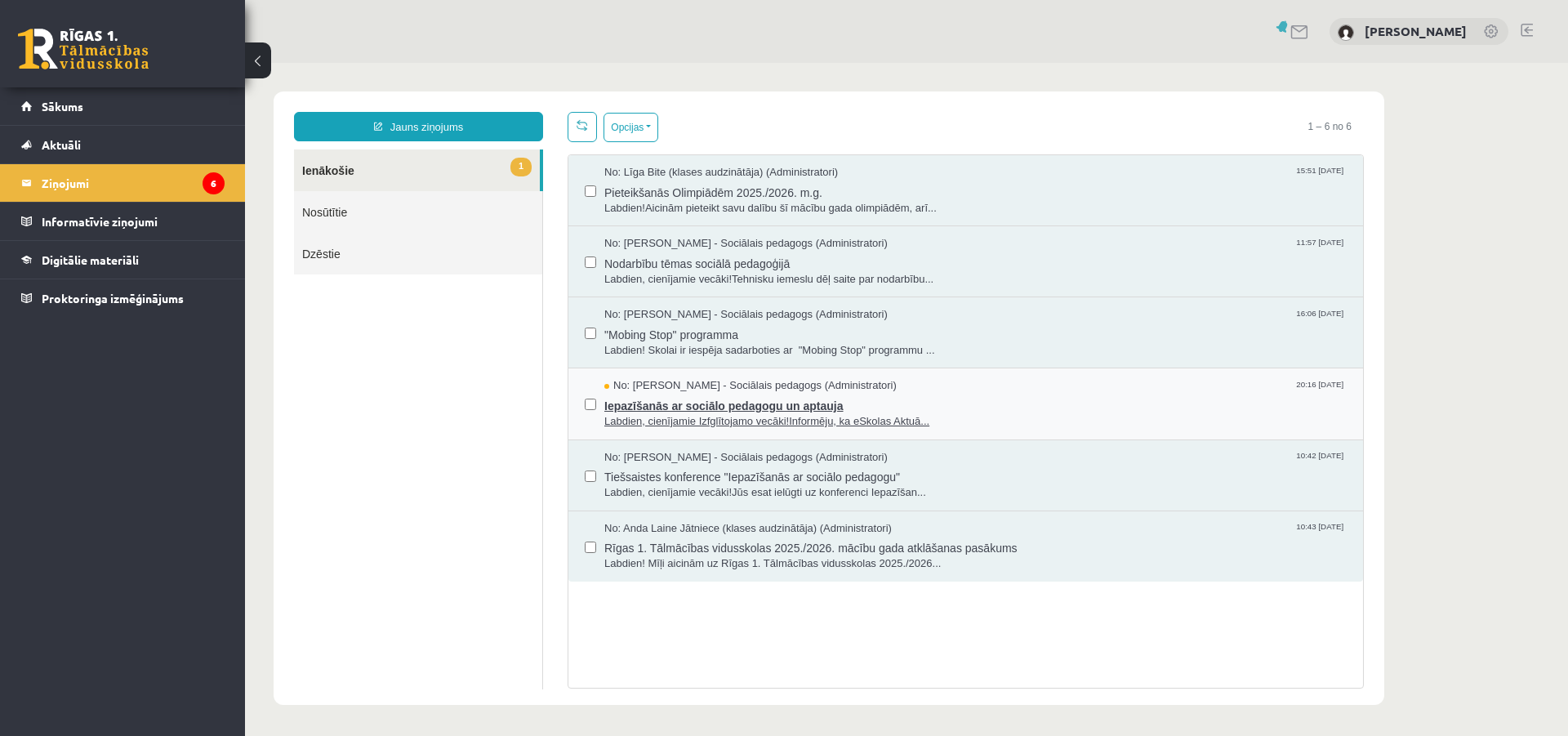
click at [825, 405] on span "Iepazīšanās ar sociālo pedagogu un aptauja" at bounding box center [975, 404] width 742 height 20
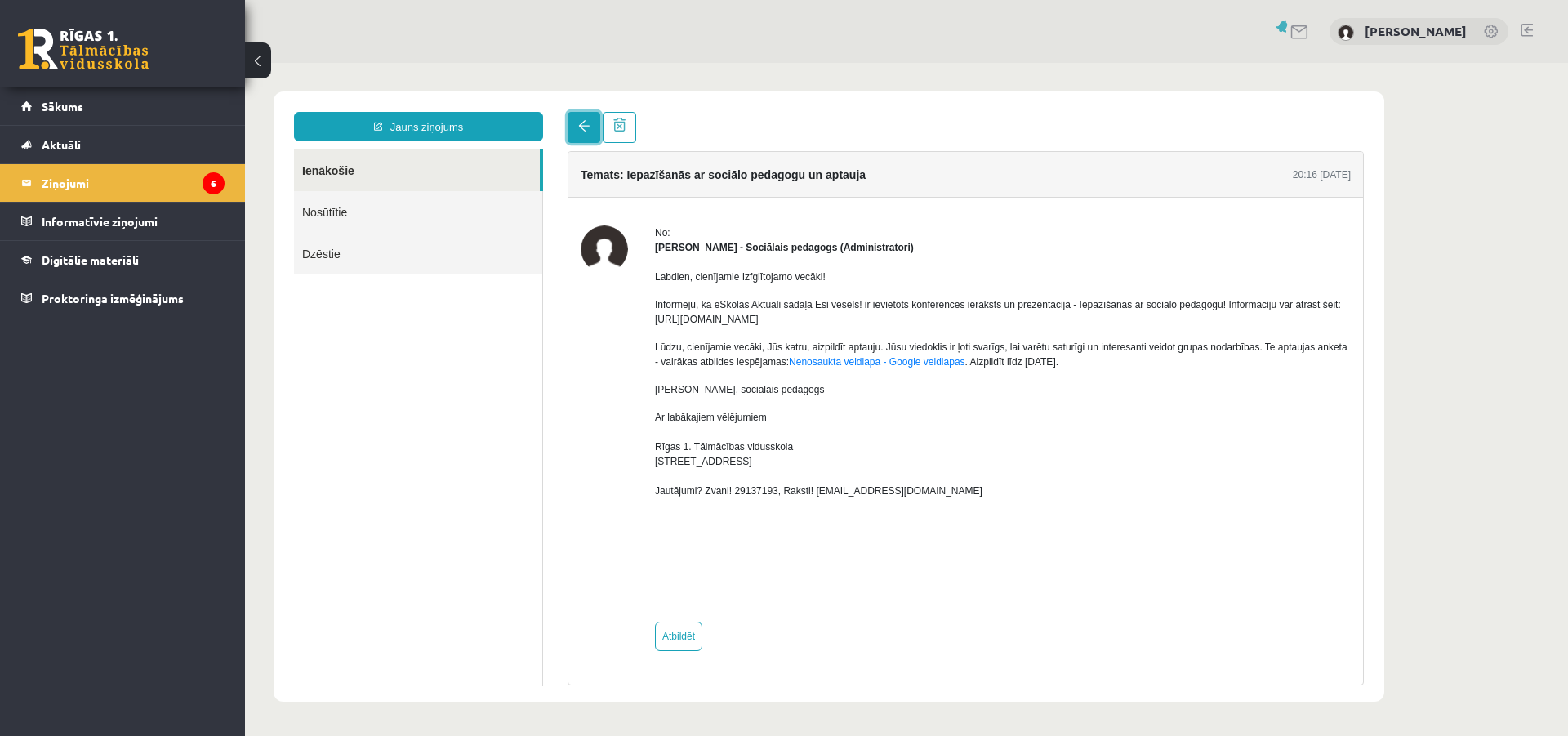
click at [584, 127] on span at bounding box center [583, 125] width 11 height 11
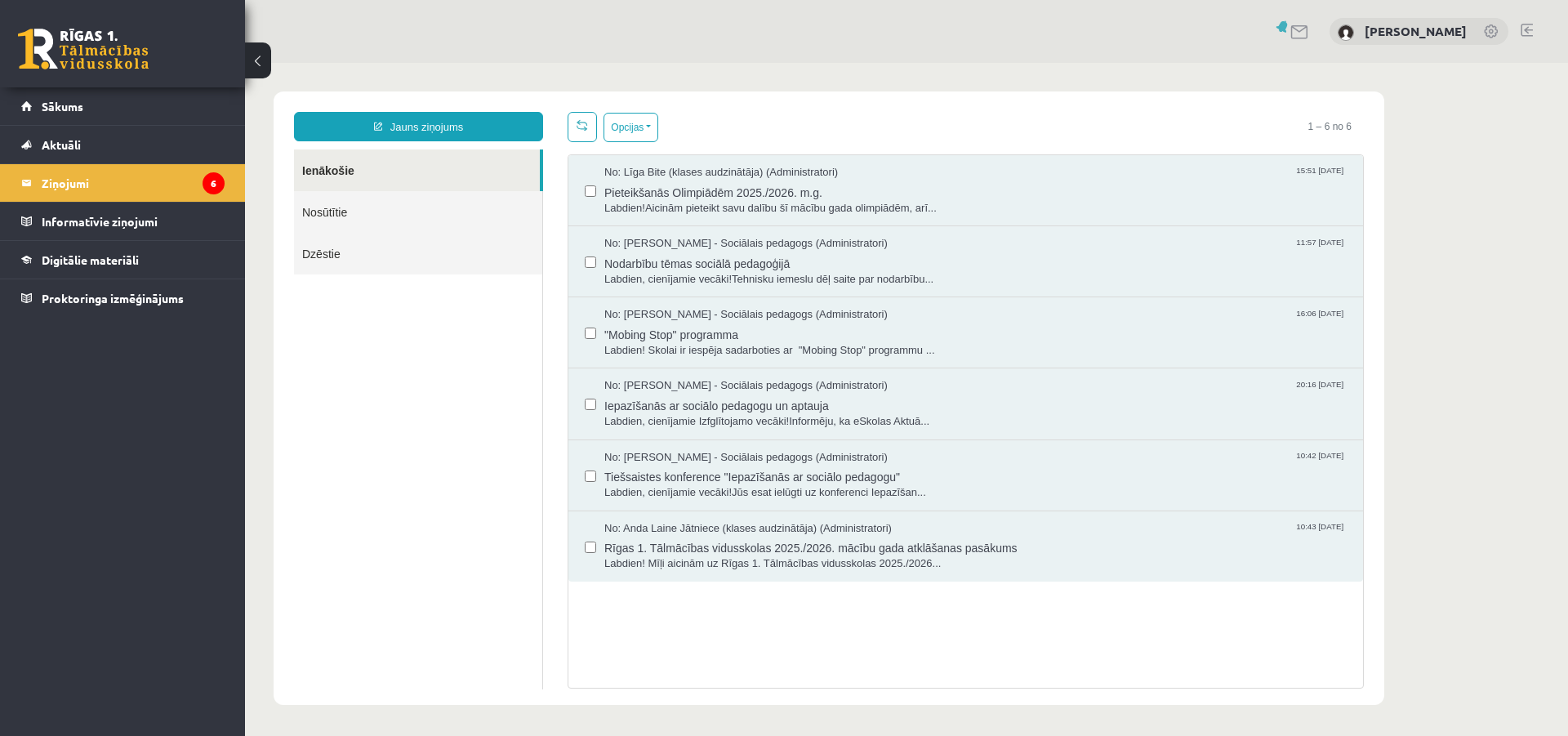
click at [379, 473] on ul "Ienākošie Nosūtītie Dzēstie" at bounding box center [418, 419] width 249 height 540
click at [80, 108] on span "Sākums" at bounding box center [62, 105] width 42 height 14
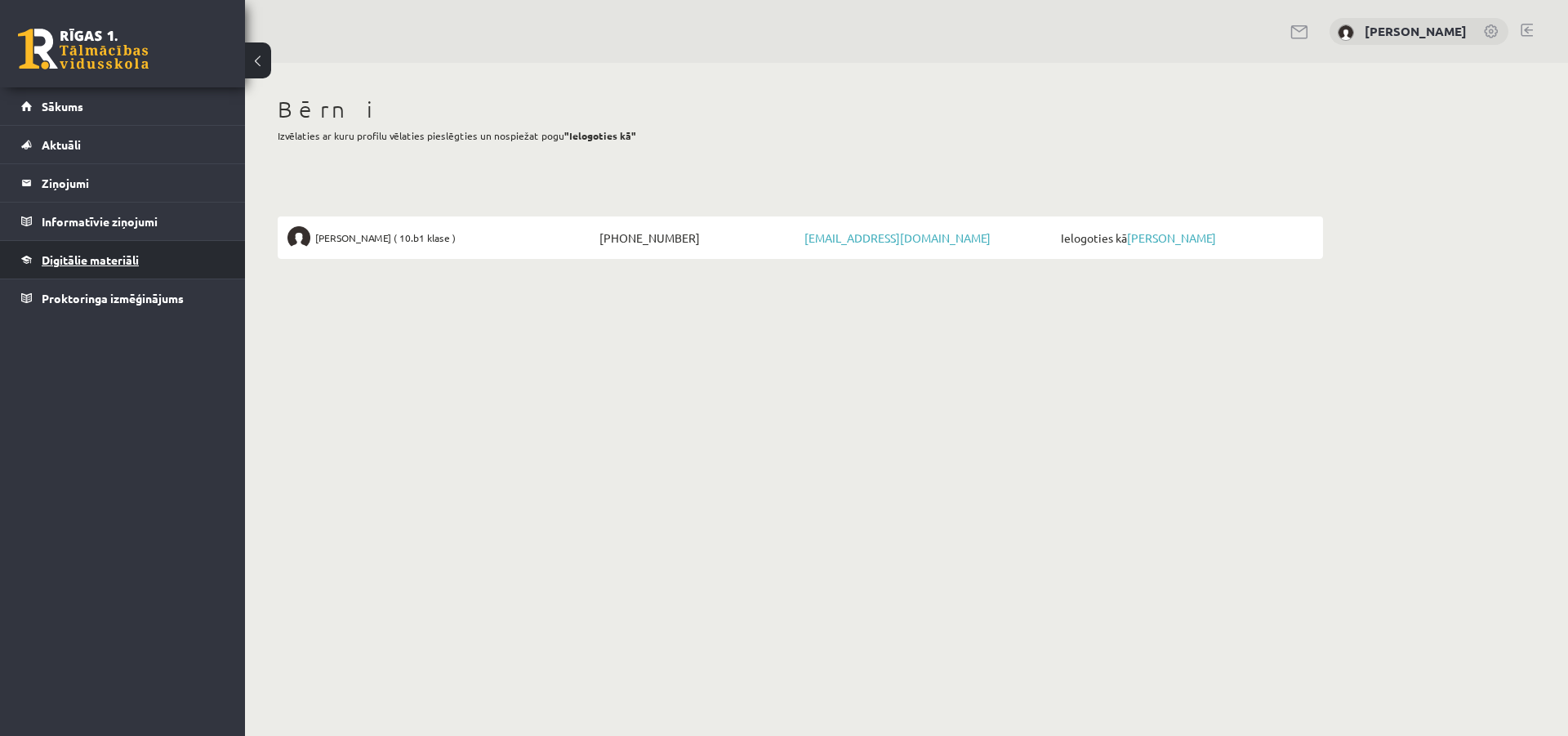
click at [105, 259] on span "Digitālie materiāli" at bounding box center [90, 259] width 97 height 14
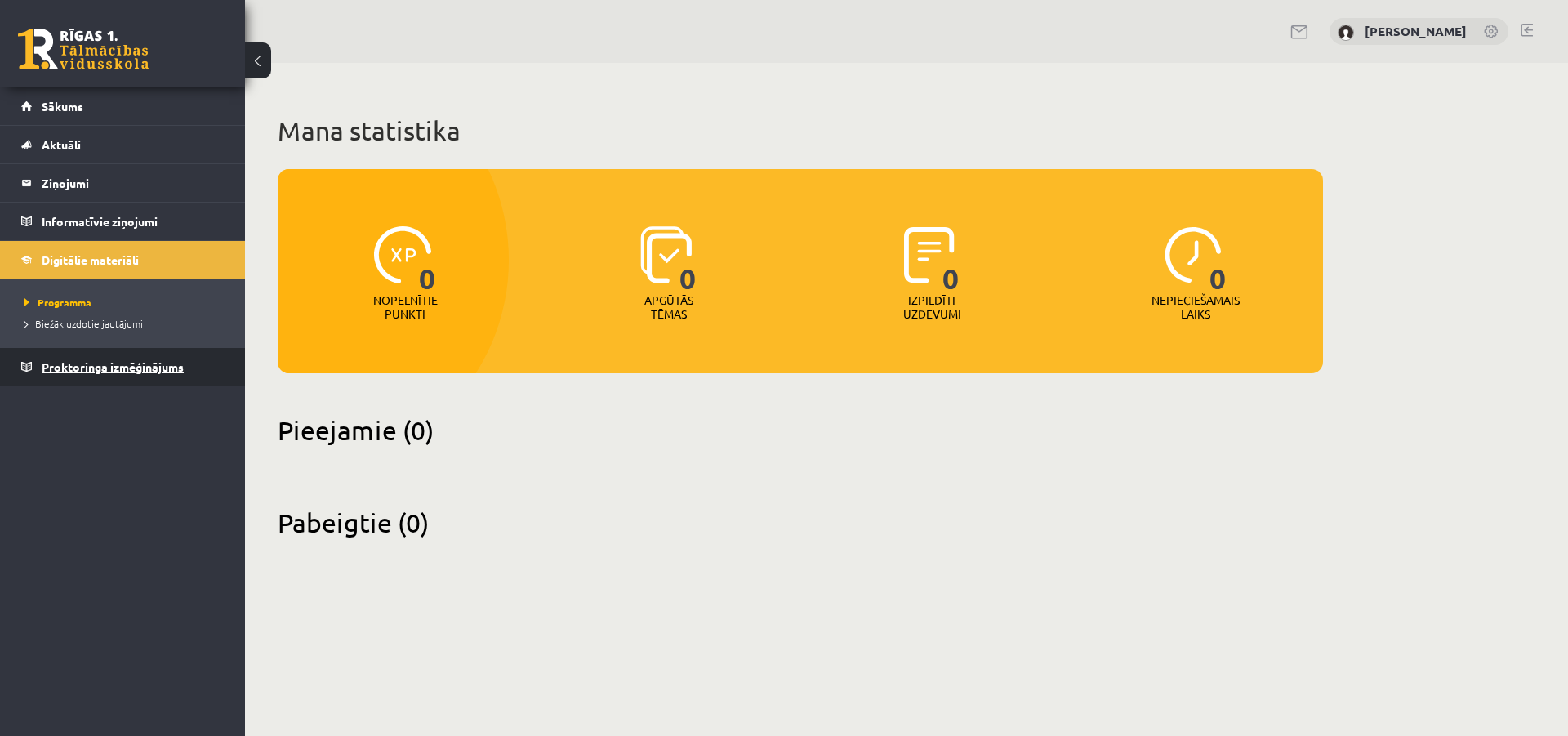
click at [106, 366] on span "Proktoringa izmēģinājums" at bounding box center [112, 366] width 142 height 14
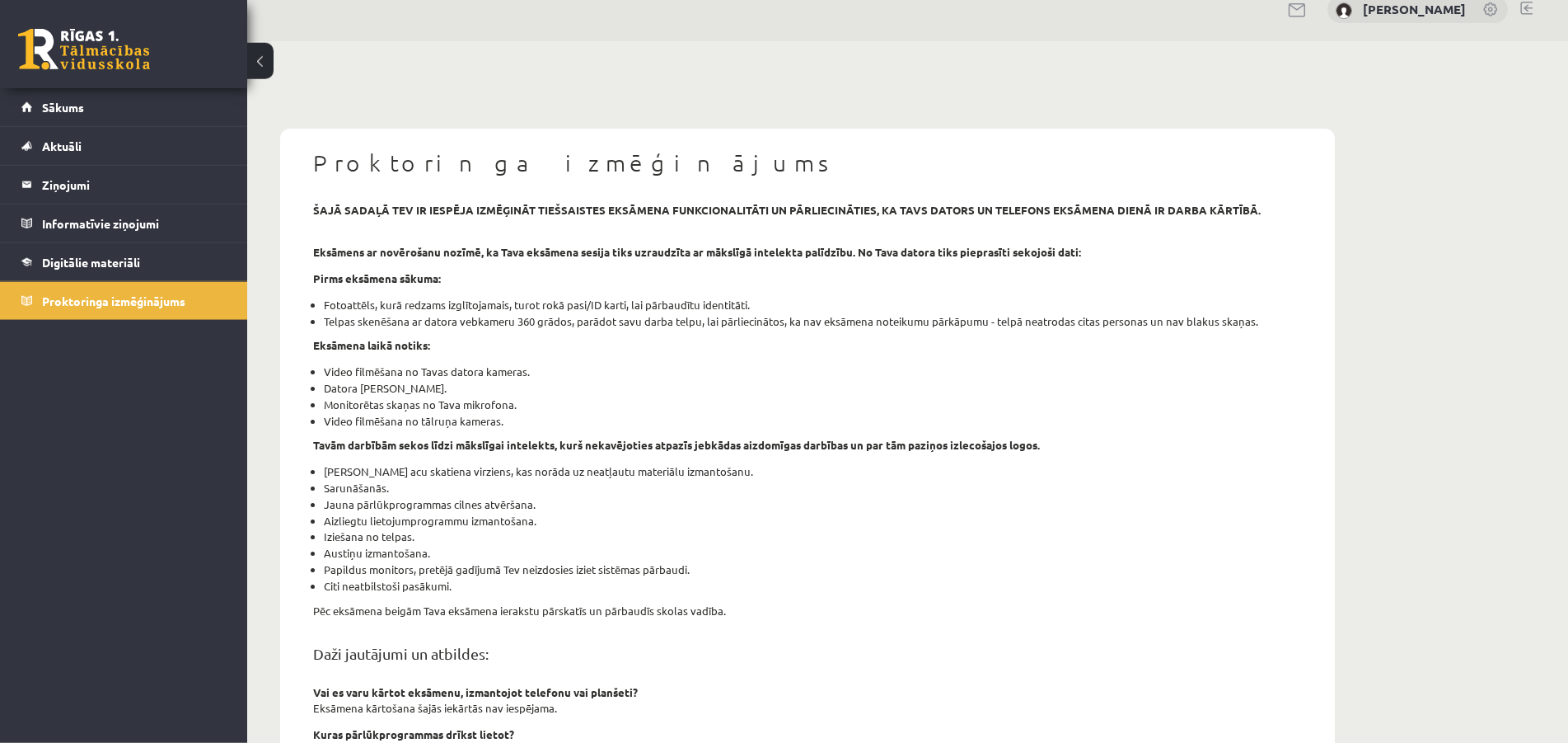
scroll to position [396, 0]
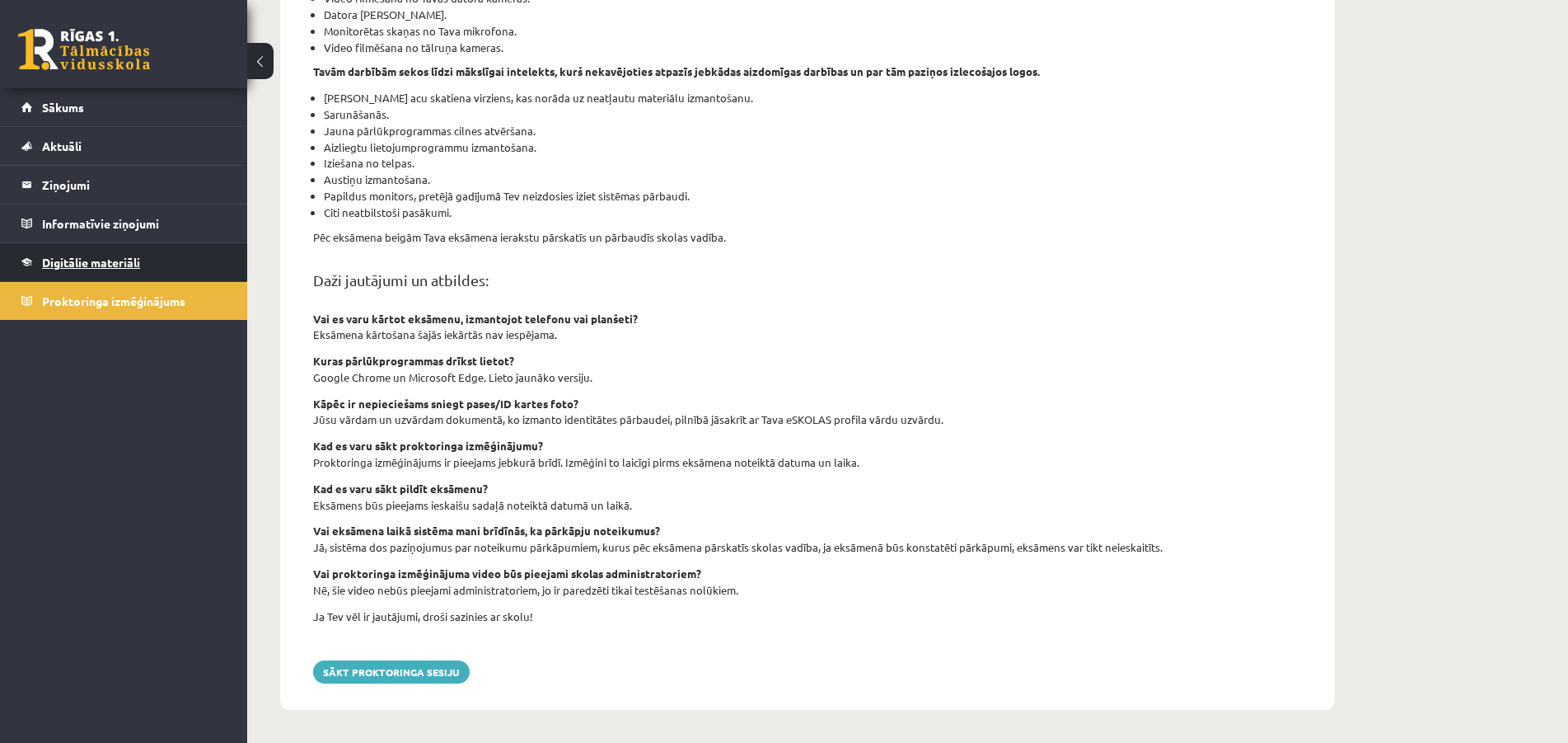
click at [100, 258] on span "Digitālie materiāli" at bounding box center [91, 262] width 98 height 15
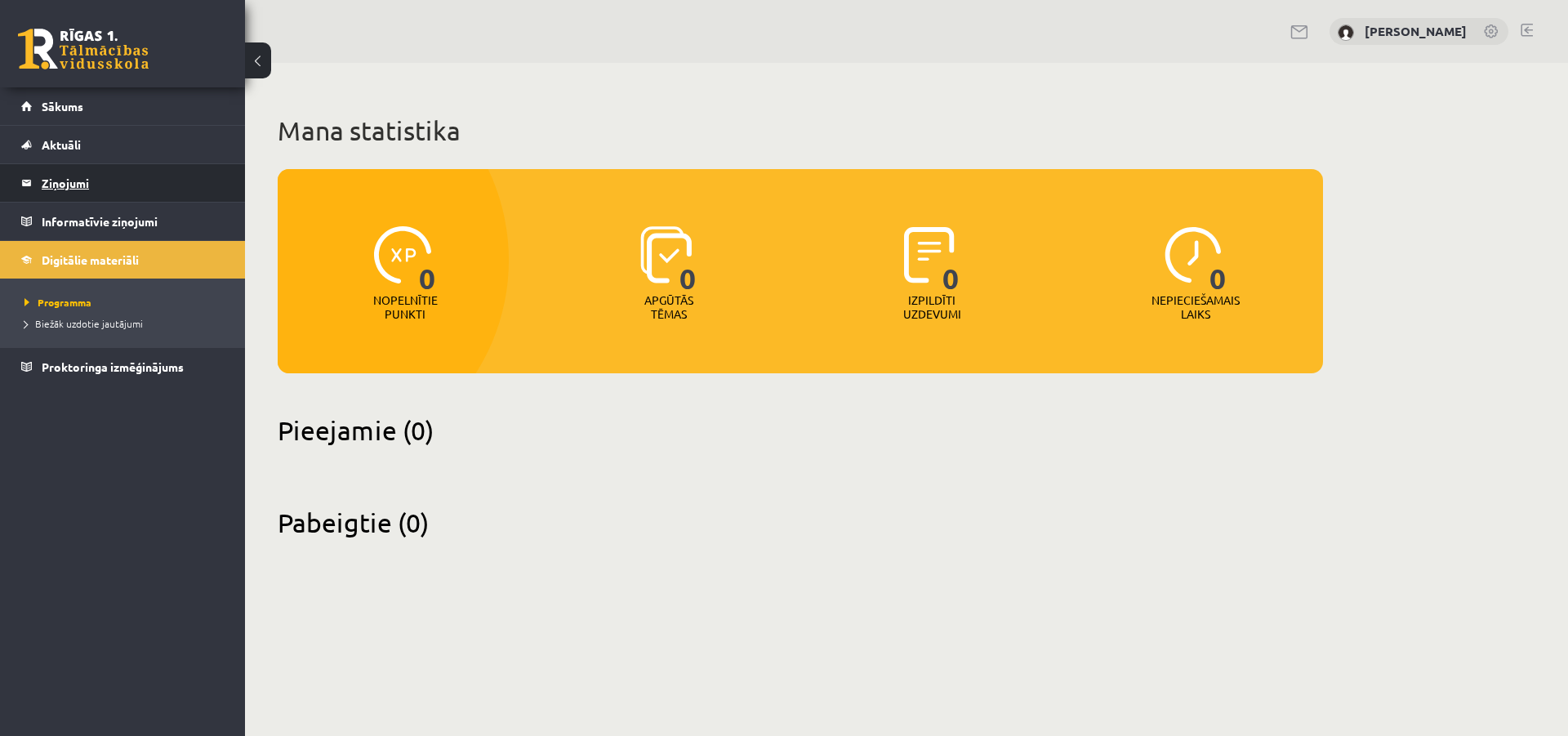
click at [73, 177] on legend "Ziņojumi 0" at bounding box center [133, 183] width 183 height 37
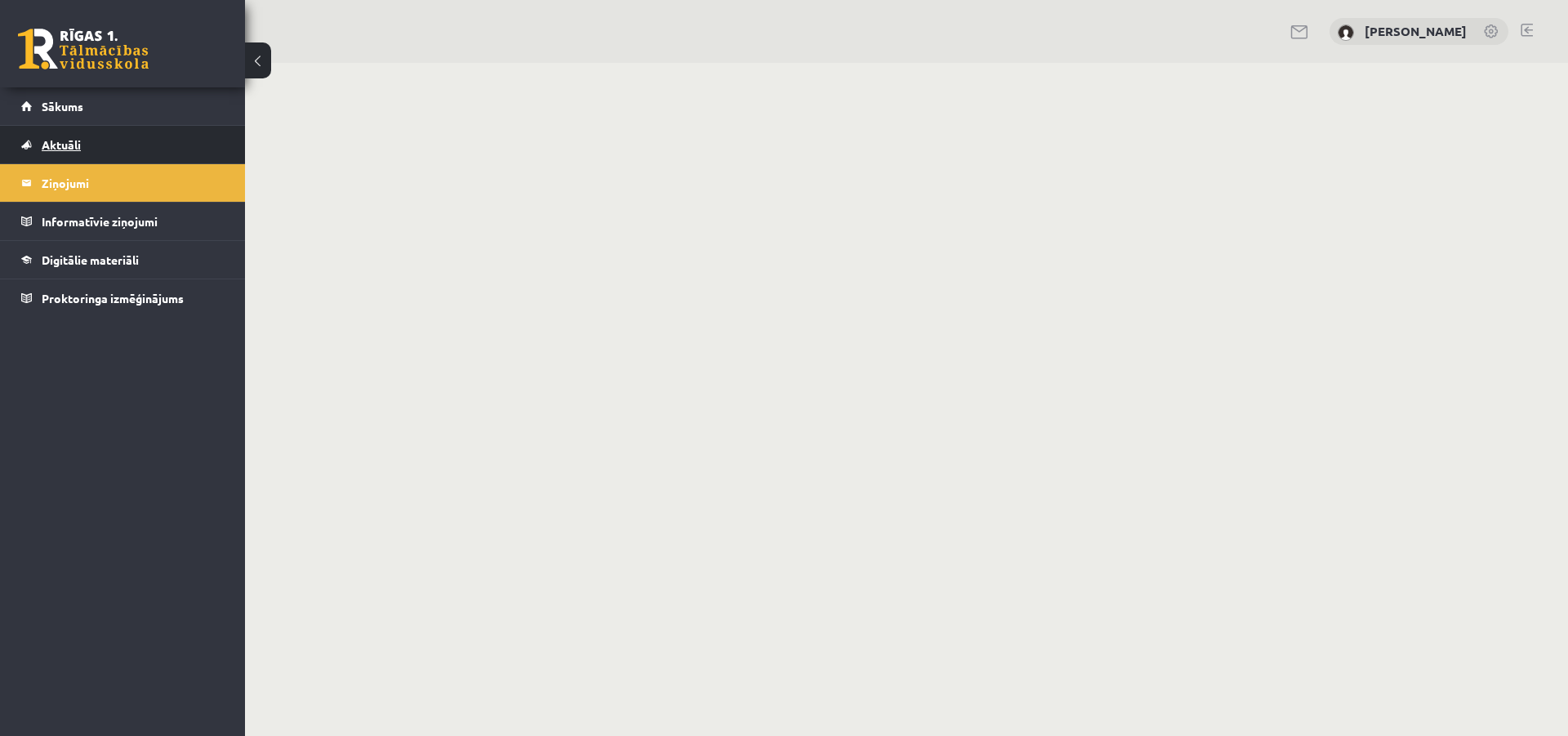
click at [67, 145] on span "Aktuāli" at bounding box center [61, 144] width 39 height 14
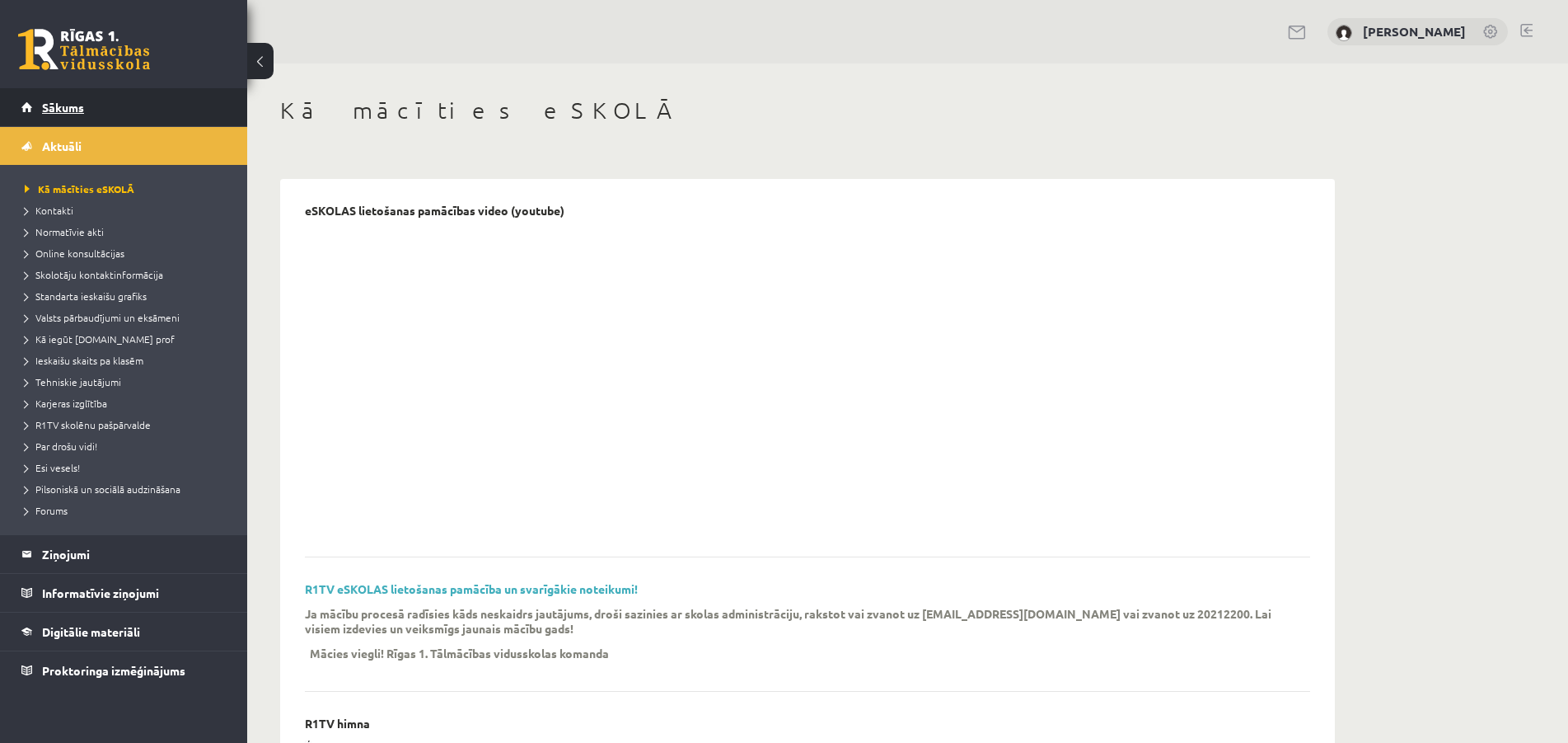
click at [51, 99] on link "Sākums" at bounding box center [124, 107] width 205 height 38
